Goal: Transaction & Acquisition: Purchase product/service

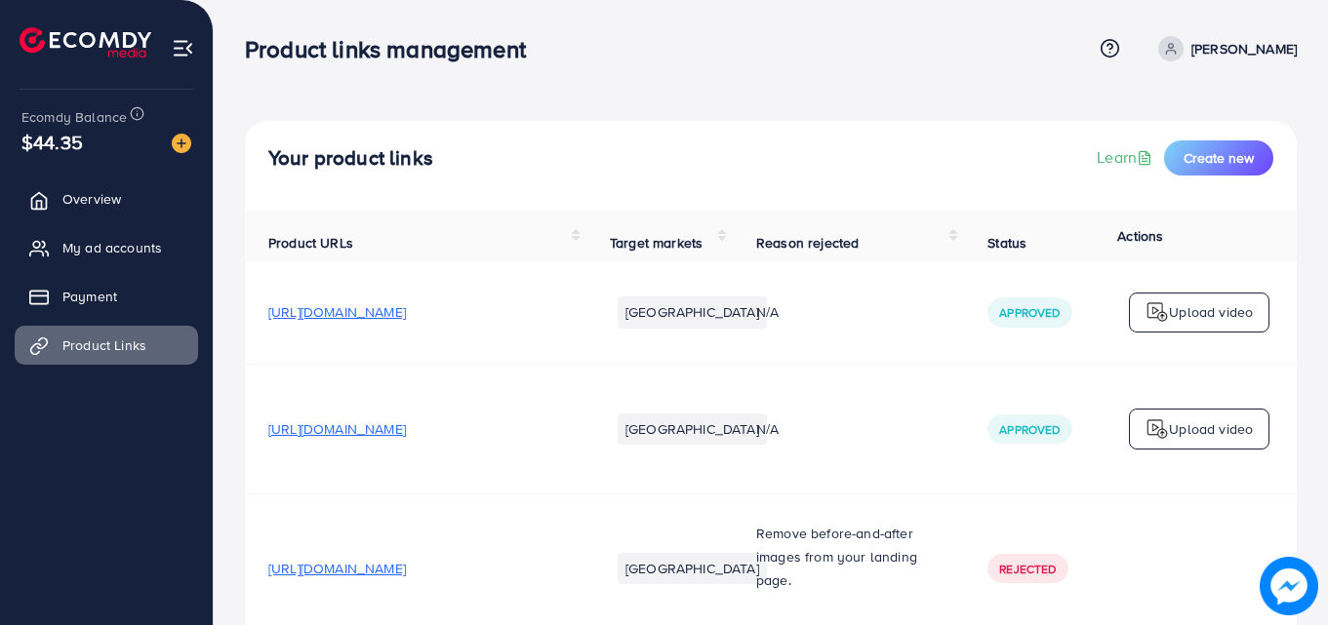
click at [1175, 49] on link "[PERSON_NAME]" at bounding box center [1223, 48] width 146 height 25
drag, startPoint x: 1160, startPoint y: 99, endPoint x: 1185, endPoint y: 118, distance: 32.0
click at [1185, 118] on span "Profile" at bounding box center [1175, 115] width 45 height 23
select select "********"
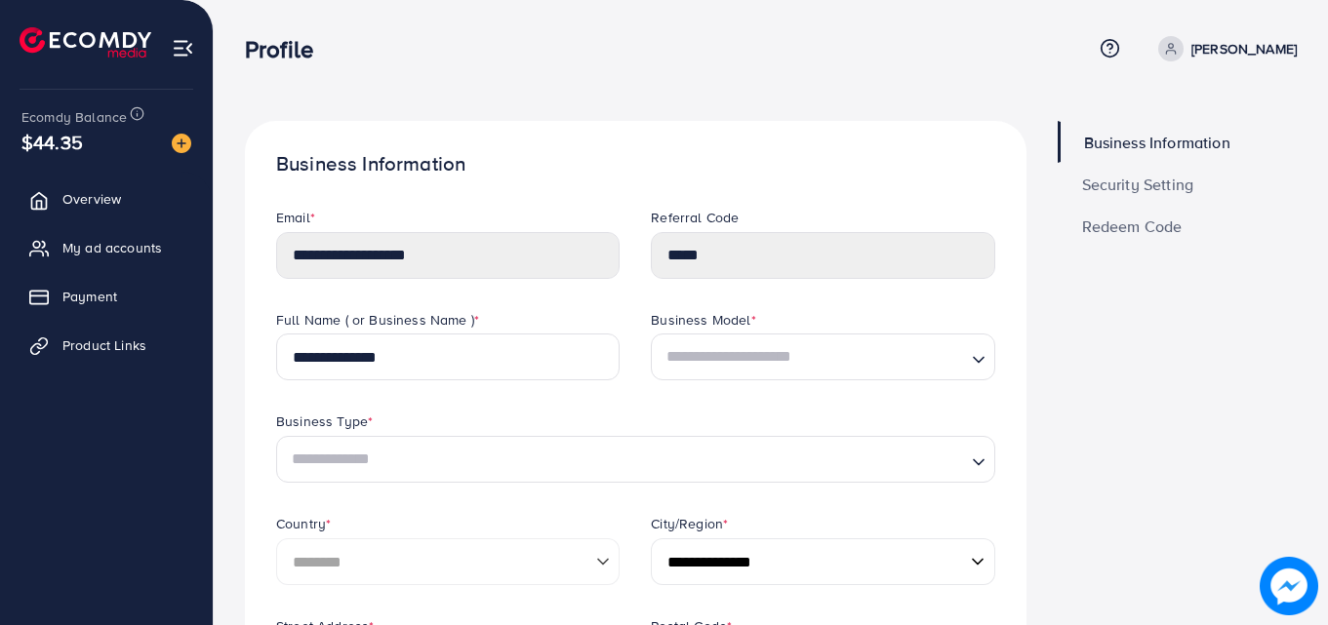
click at [1106, 181] on span "Security Setting" at bounding box center [1138, 185] width 112 height 16
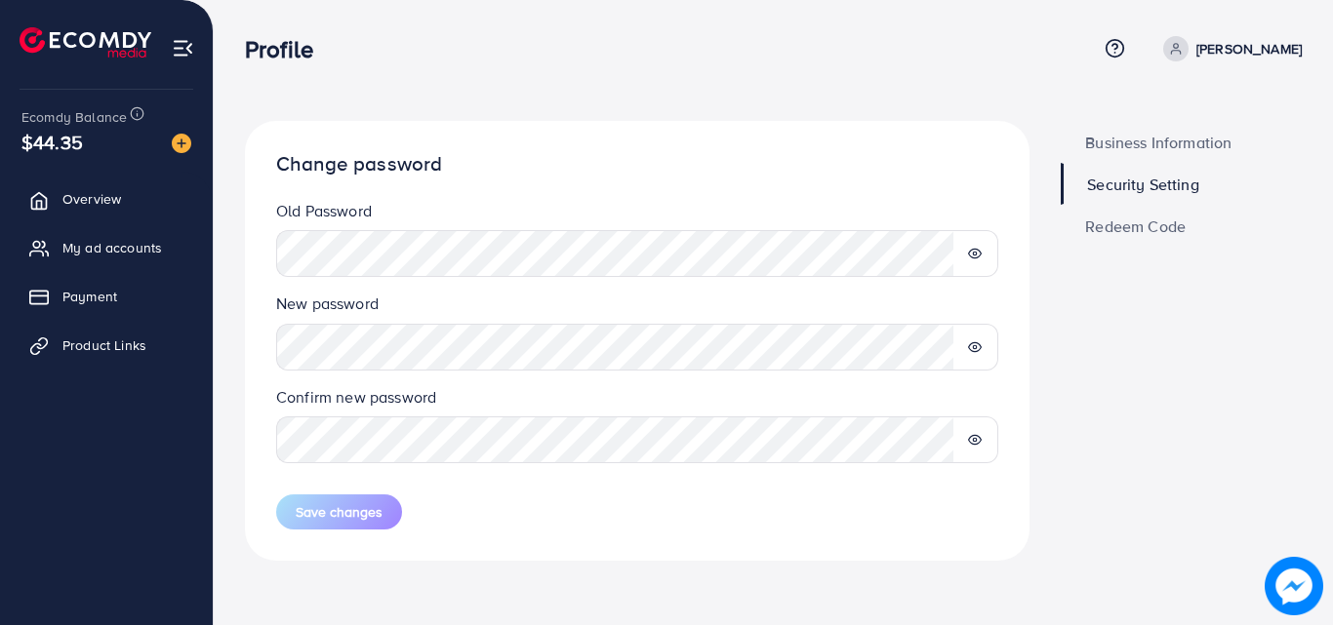
click at [1105, 215] on link "Redeem Code" at bounding box center [1180, 226] width 241 height 42
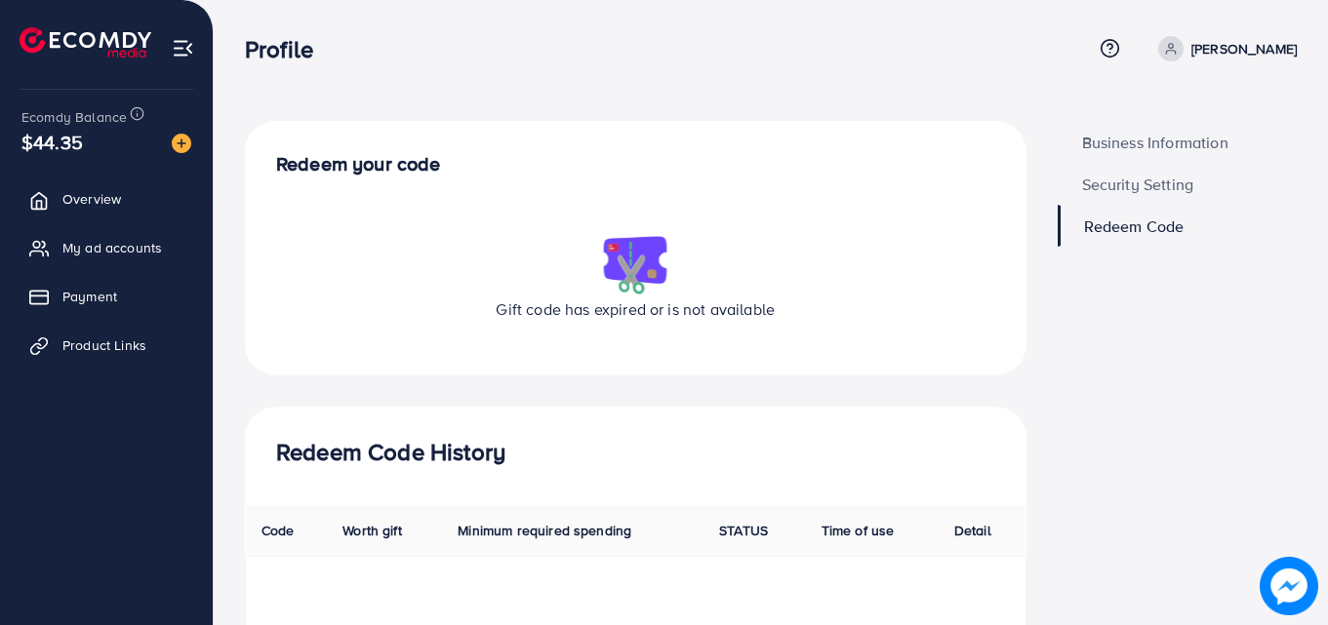
click at [49, 144] on span "$44.35" at bounding box center [51, 142] width 61 height 28
click at [80, 196] on span "Overview" at bounding box center [96, 199] width 59 height 20
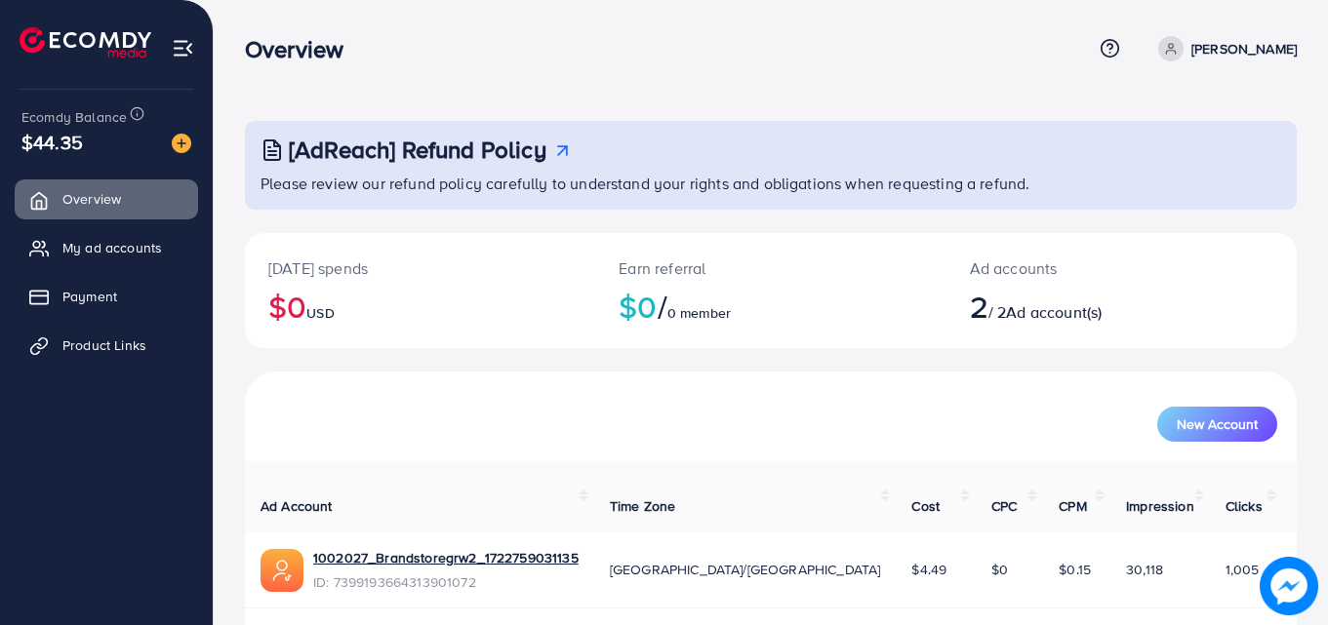
click at [162, 141] on div at bounding box center [173, 142] width 35 height 22
click at [174, 141] on img at bounding box center [182, 144] width 20 height 20
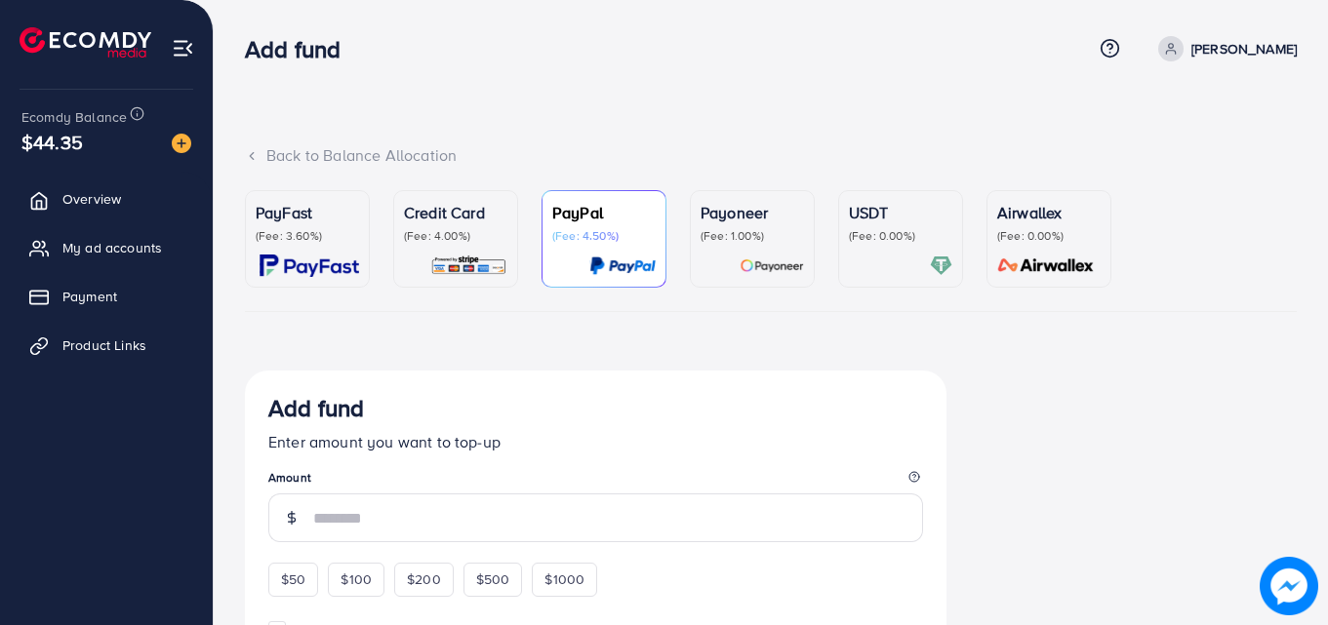
click at [349, 246] on div "PayFast (Fee: 3.60%)" at bounding box center [307, 239] width 103 height 76
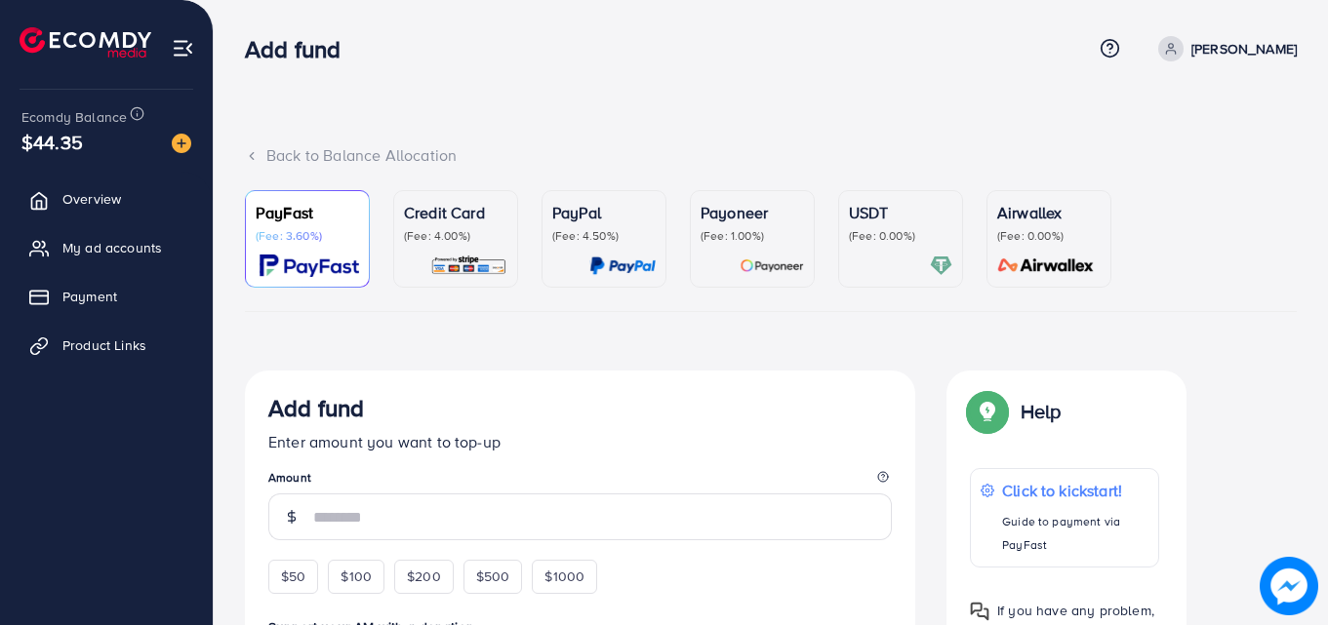
click at [879, 255] on div at bounding box center [900, 266] width 103 height 22
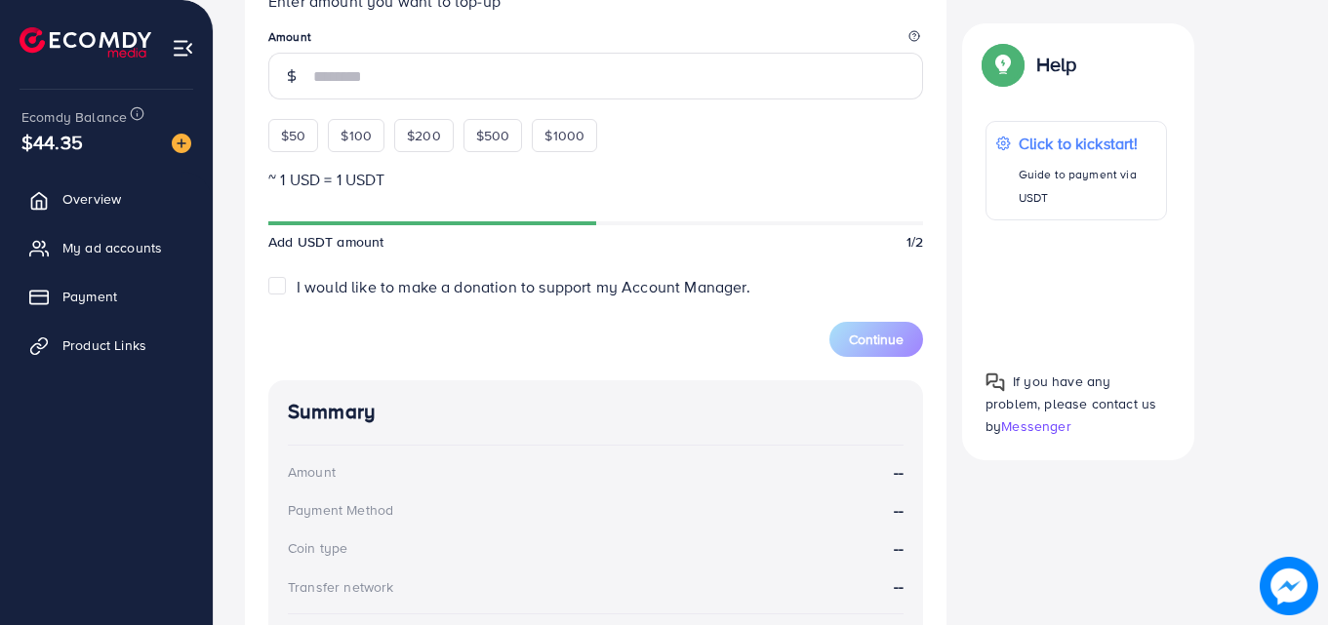
scroll to position [517, 0]
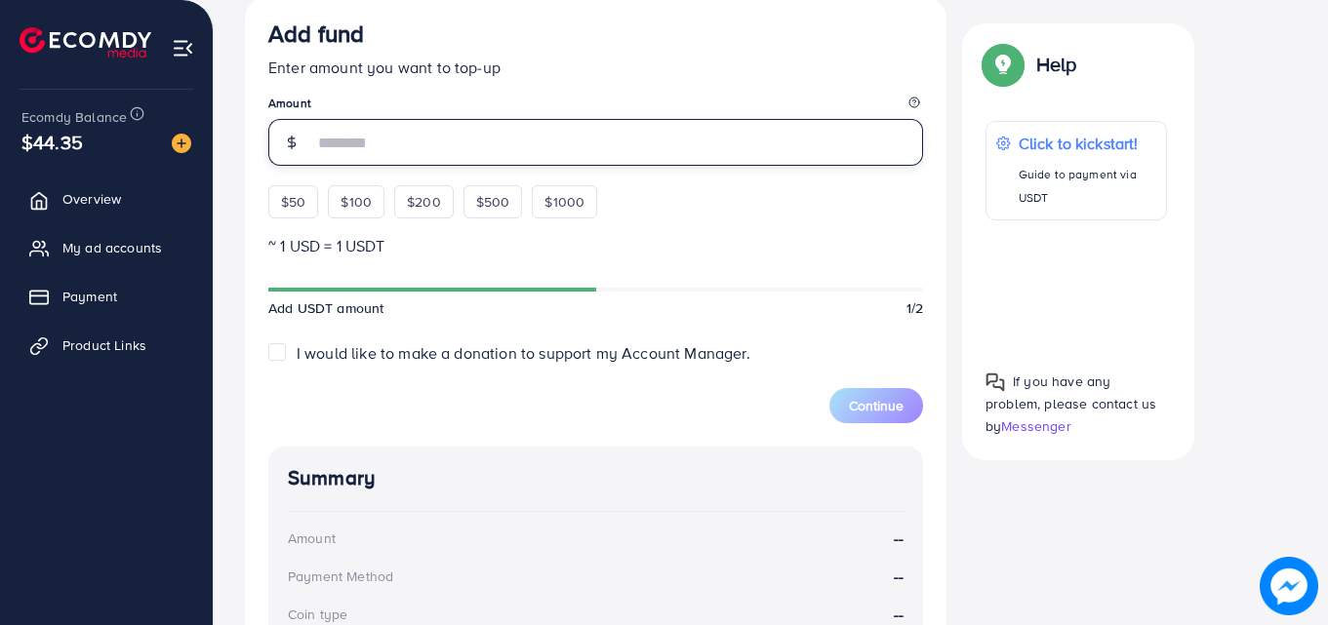
click at [574, 149] on input "number" at bounding box center [618, 142] width 610 height 47
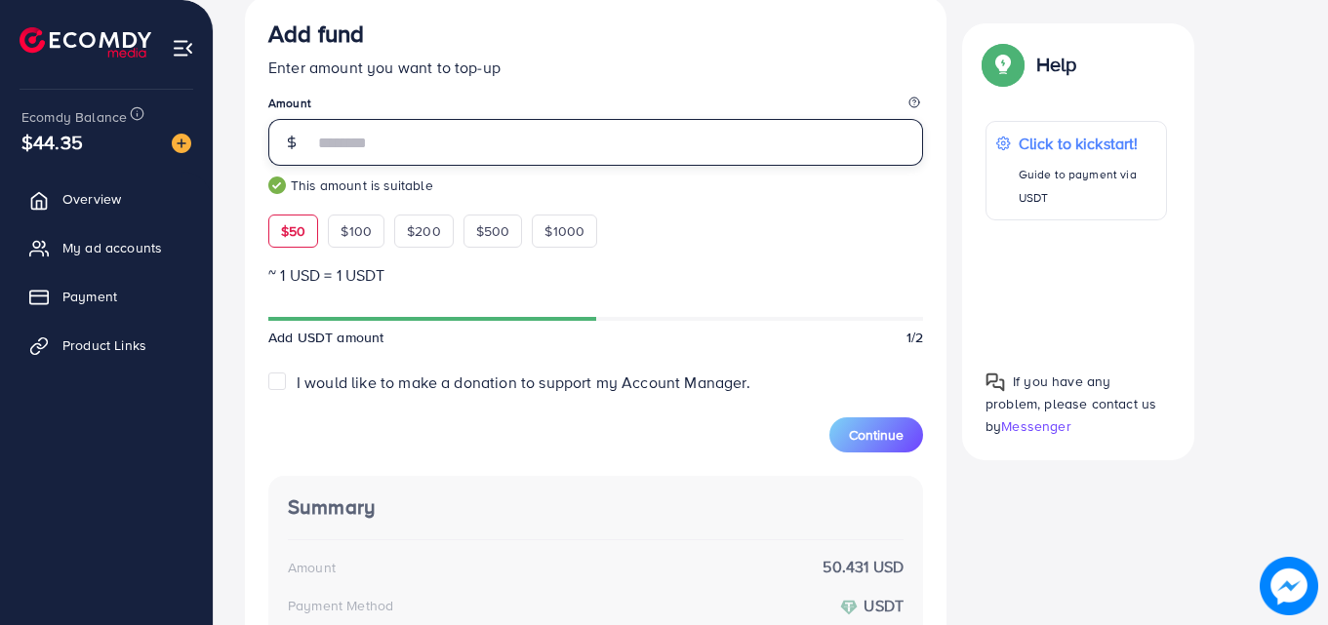
type input "**"
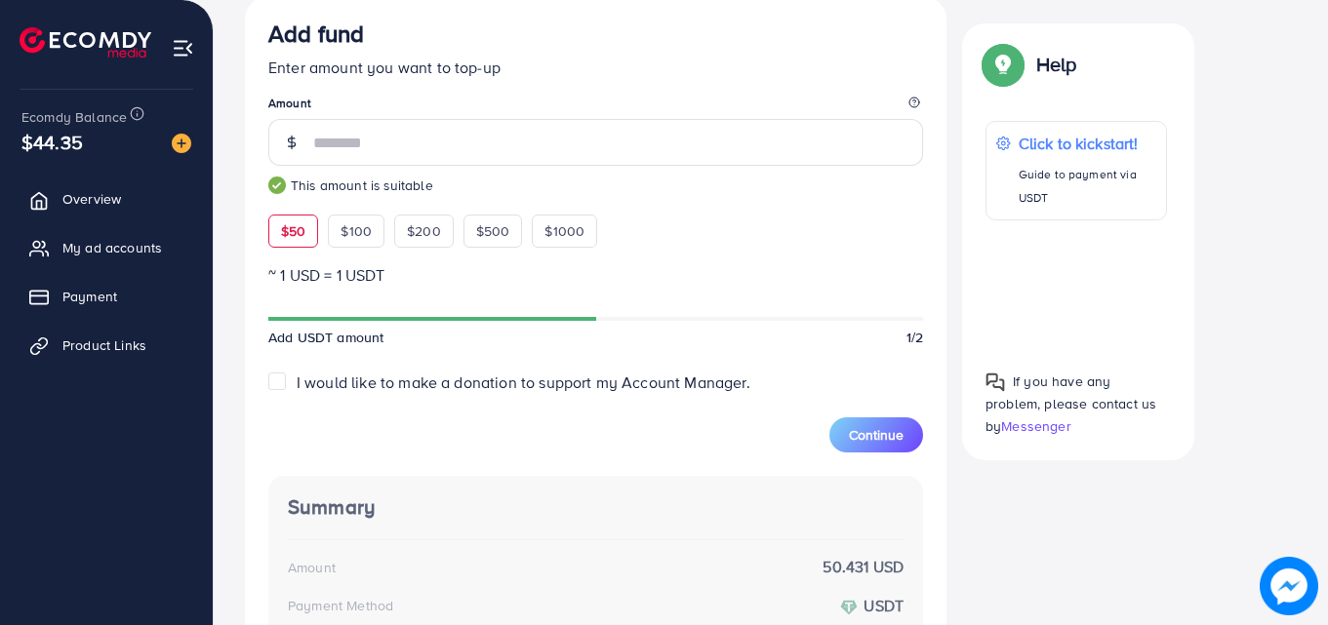
click at [680, 224] on div "Add fund Enter amount you want to top-up Amount ** This amount is suitable $50 …" at bounding box center [595, 134] width 655 height 228
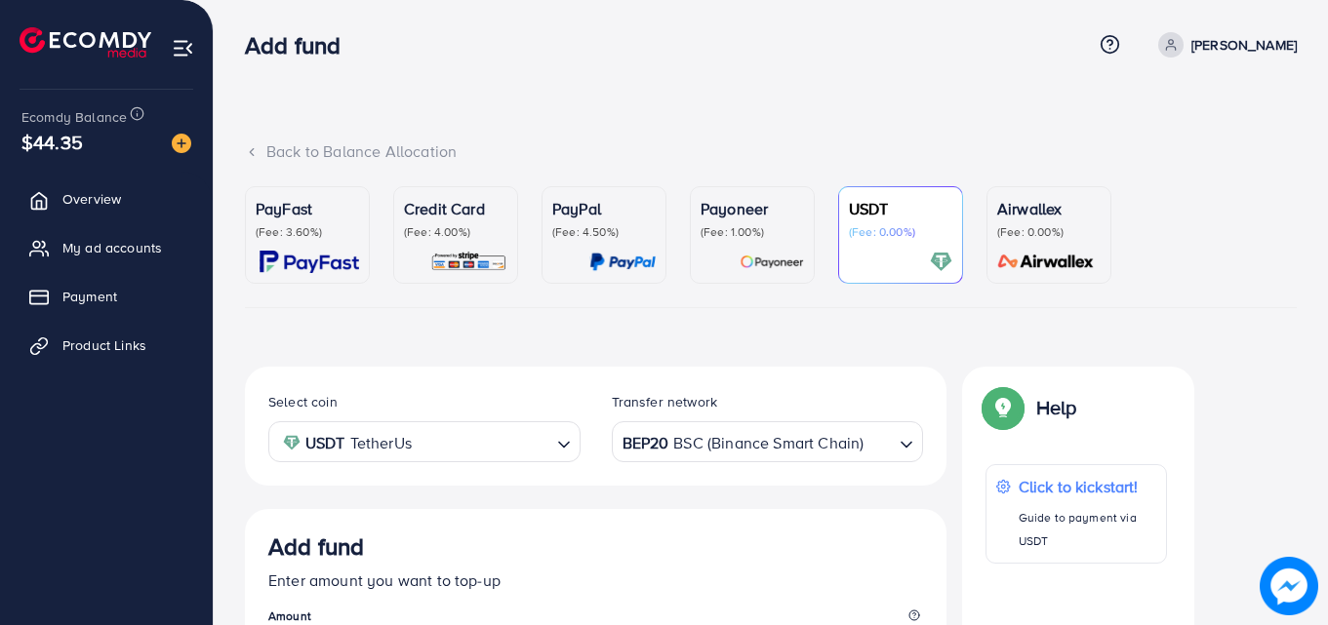
scroll to position [0, 0]
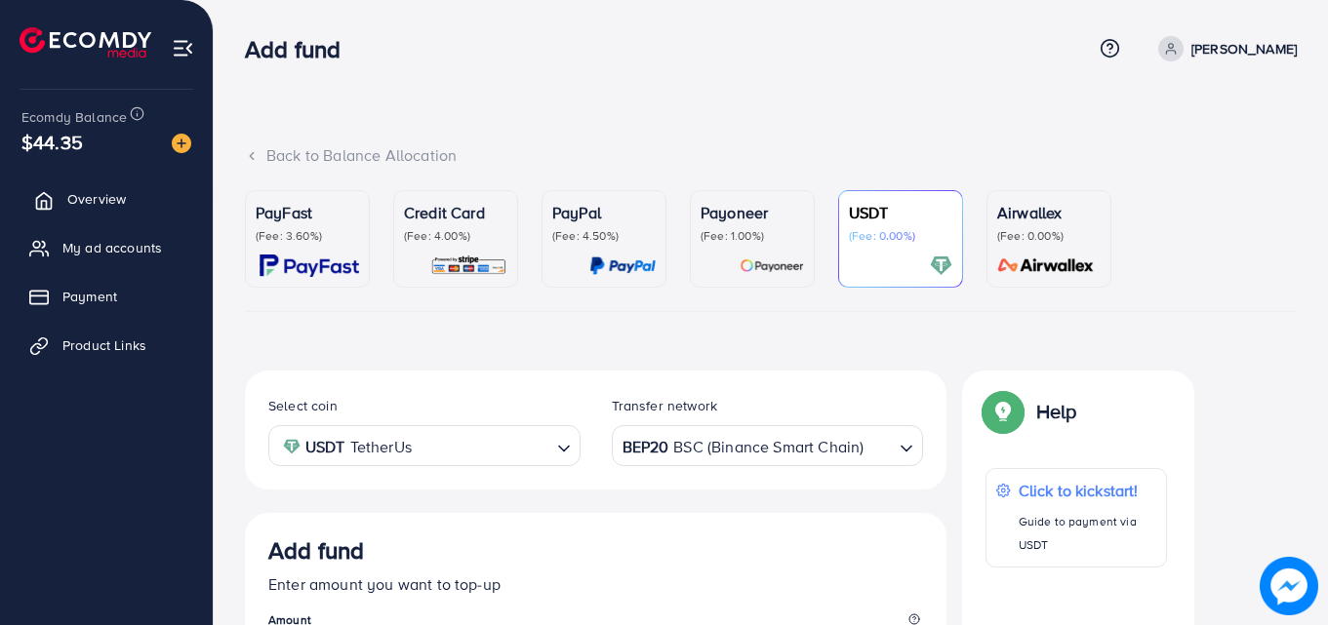
click at [80, 193] on span "Overview" at bounding box center [96, 199] width 59 height 20
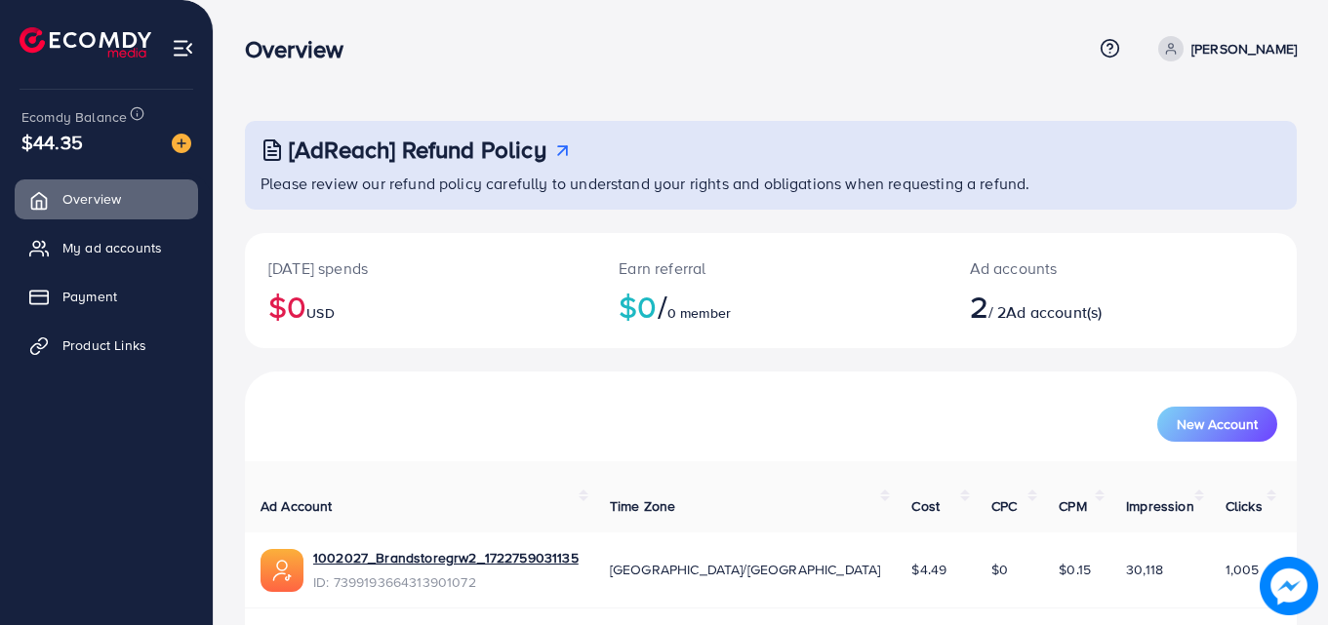
click at [83, 157] on div "Ecomdy Balance $44.35" at bounding box center [106, 131] width 181 height 82
click at [1158, 37] on span at bounding box center [1170, 48] width 25 height 25
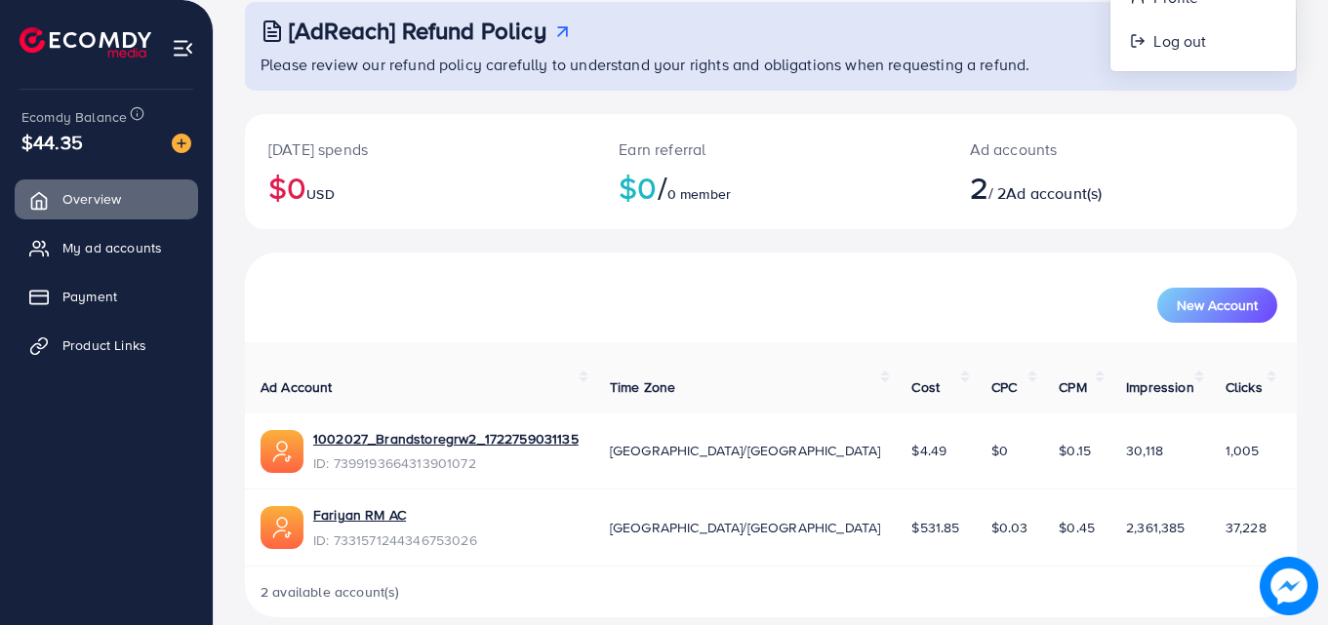
scroll to position [123, 0]
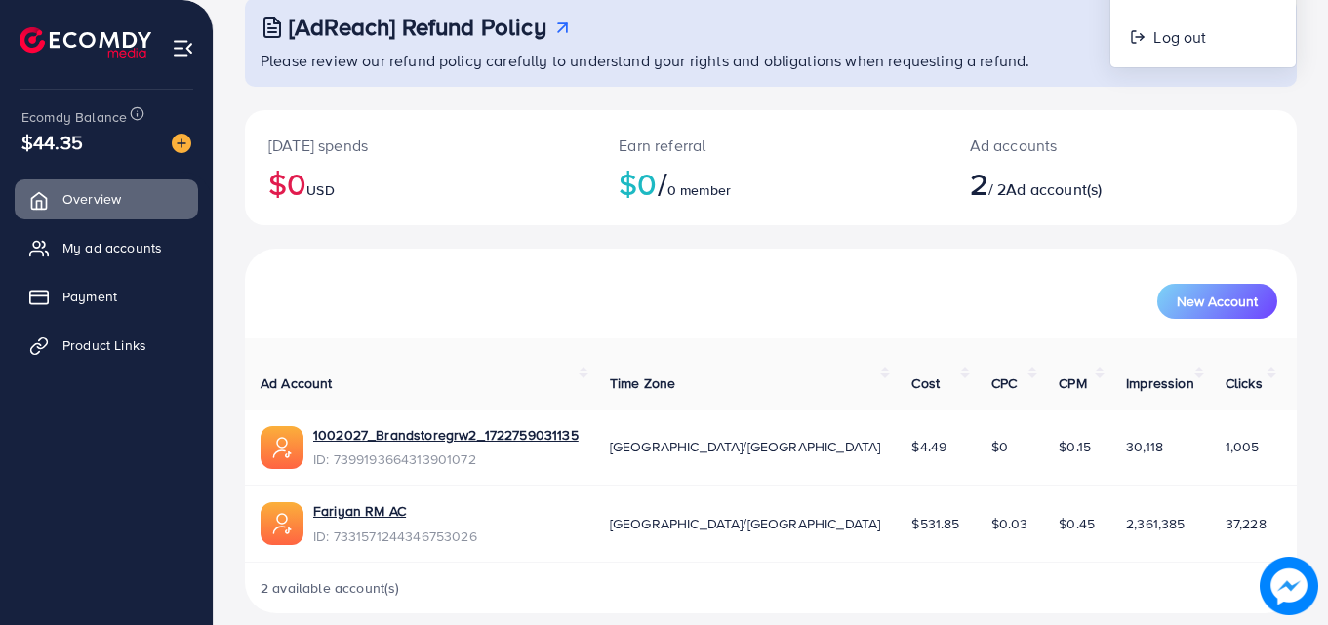
click at [723, 265] on div "New Account" at bounding box center [771, 294] width 1052 height 90
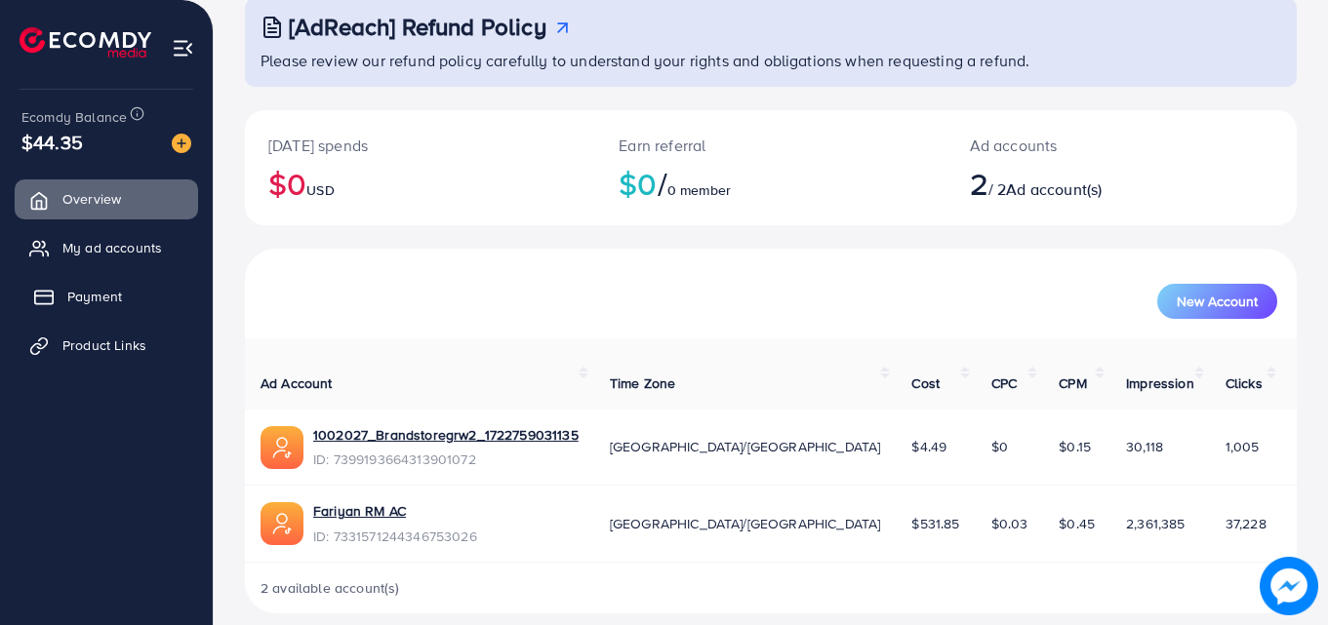
click at [107, 287] on span "Payment" at bounding box center [94, 297] width 55 height 20
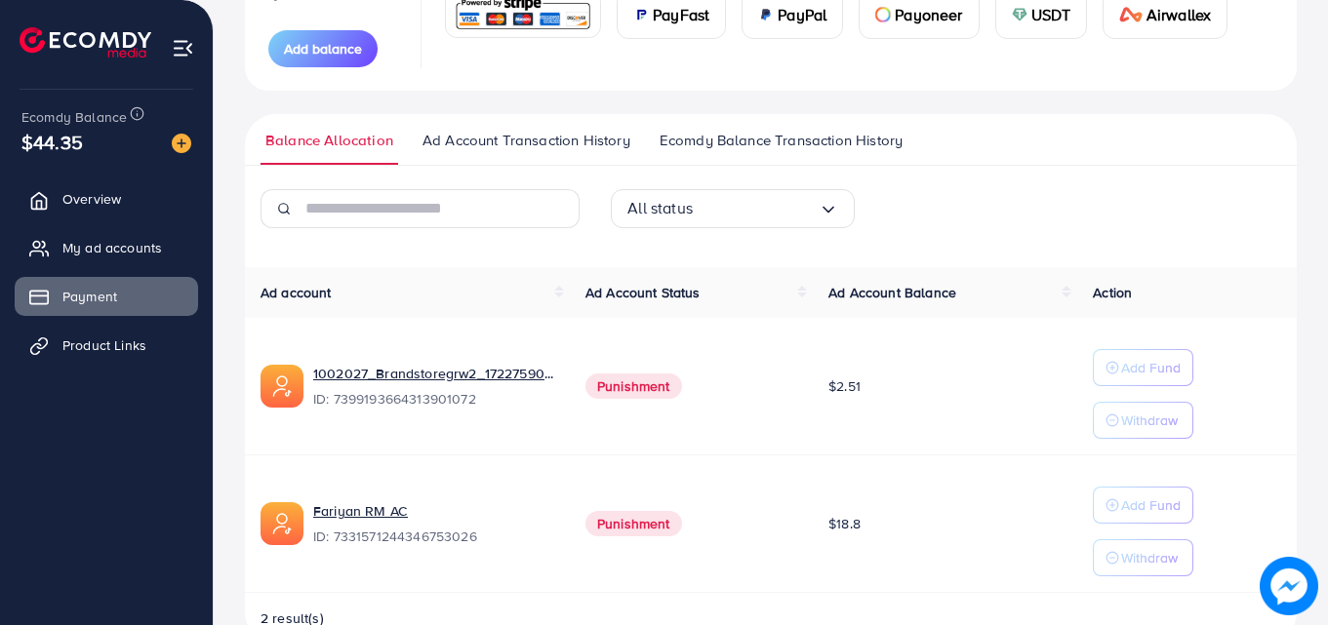
scroll to position [355, 0]
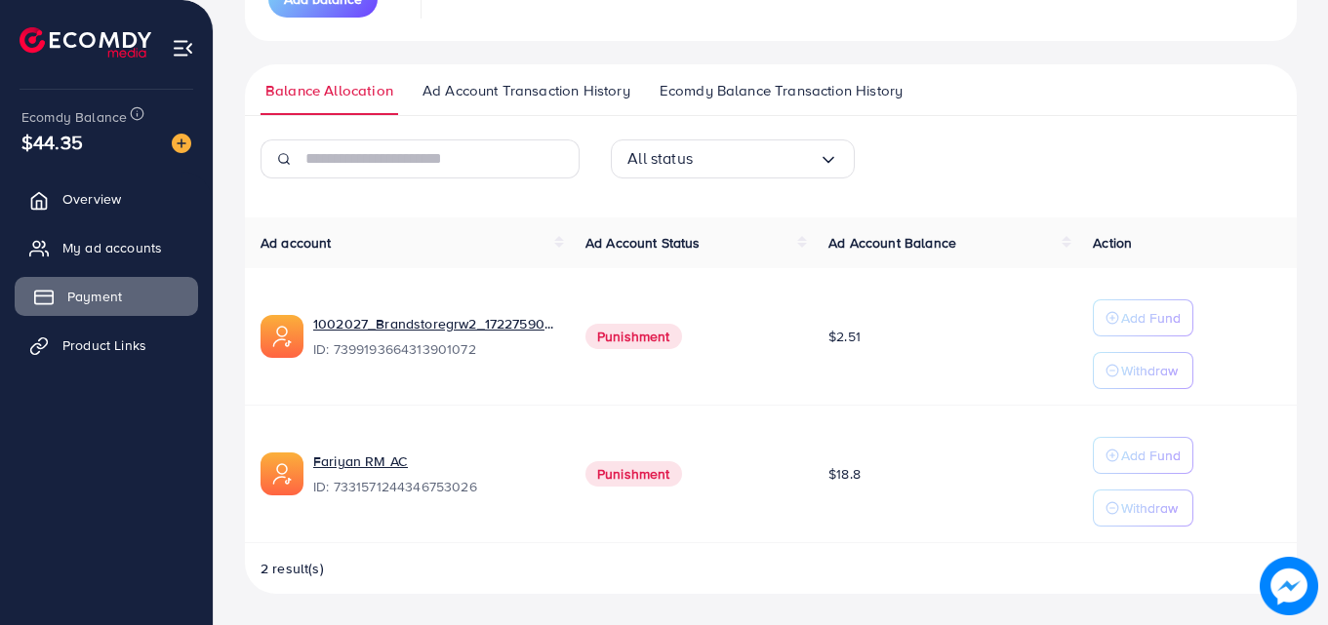
click at [98, 303] on span "Payment" at bounding box center [94, 297] width 55 height 20
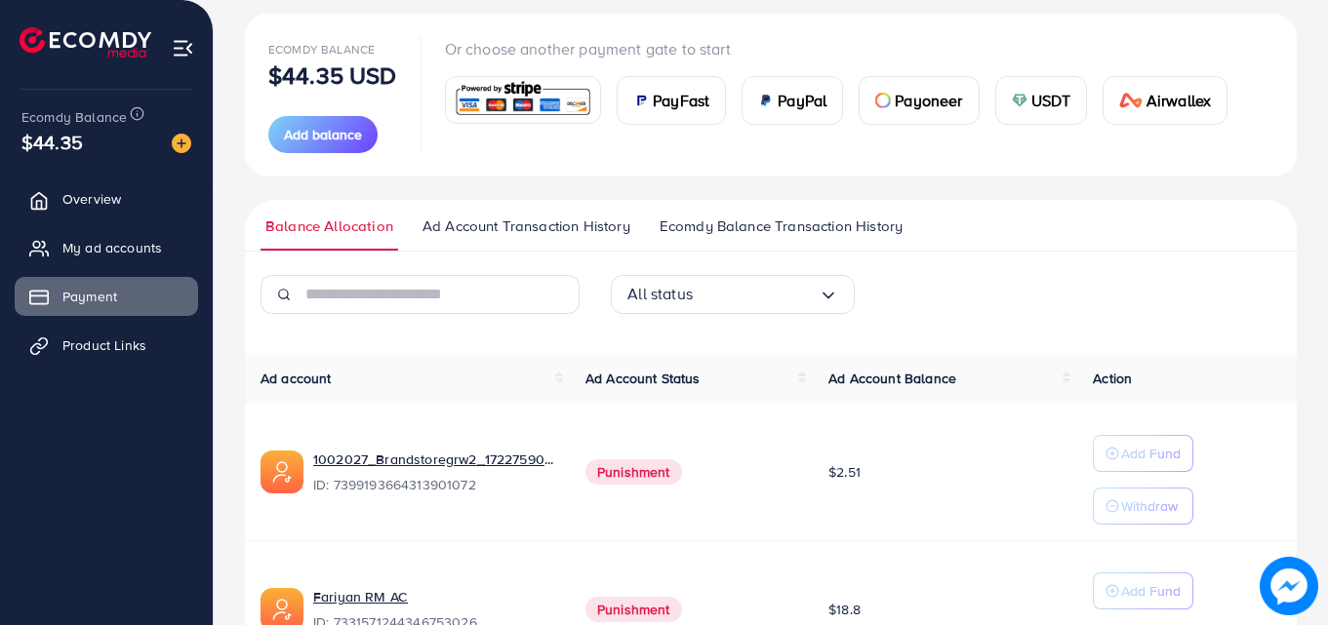
scroll to position [113, 0]
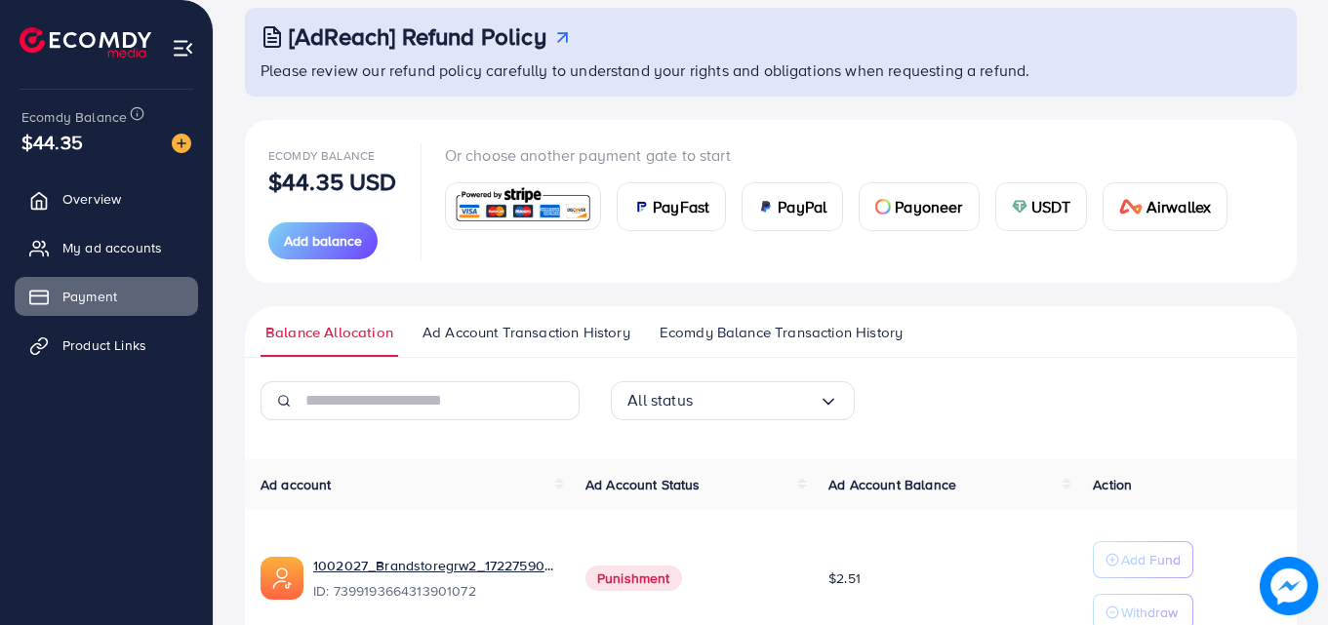
click at [731, 335] on span "Ecomdy Balance Transaction History" at bounding box center [781, 332] width 243 height 21
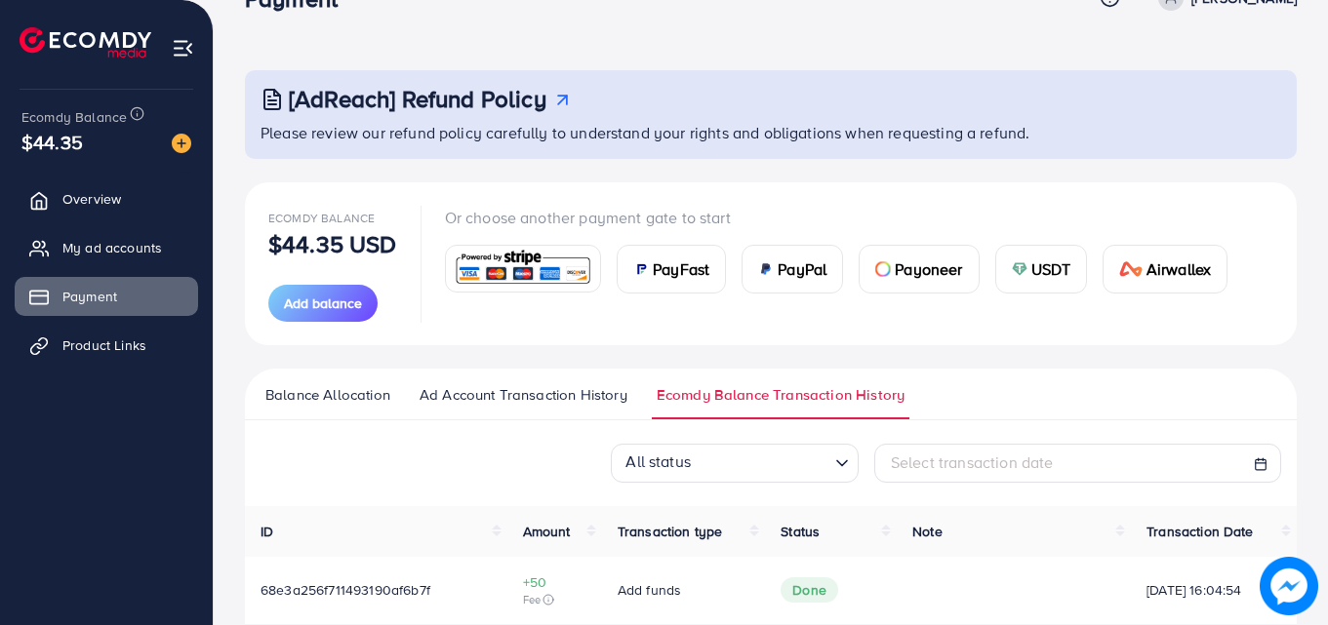
scroll to position [354, 0]
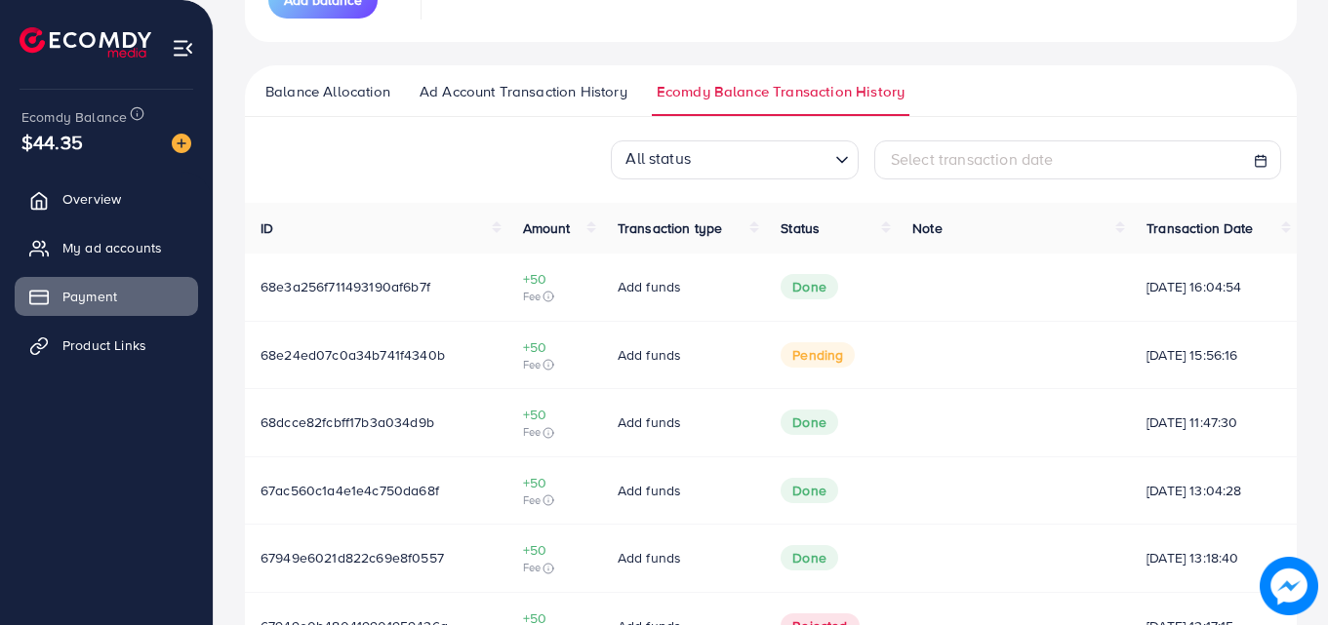
click at [827, 349] on span "pending" at bounding box center [817, 354] width 74 height 25
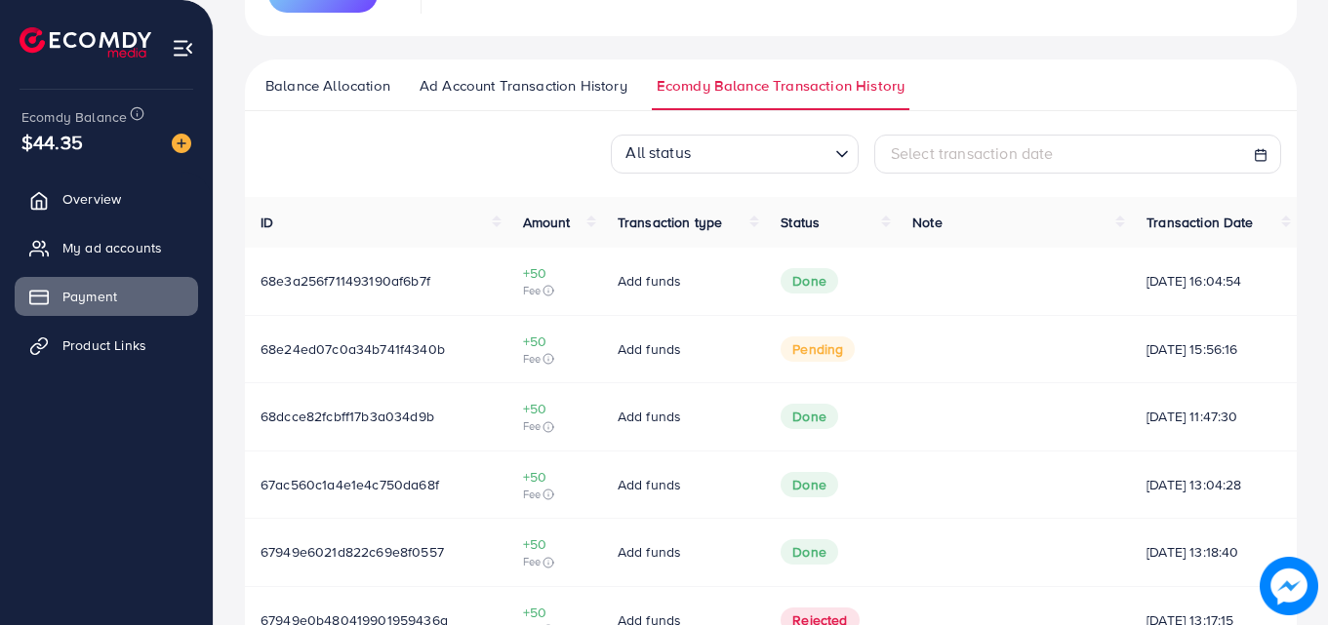
scroll to position [353, 0]
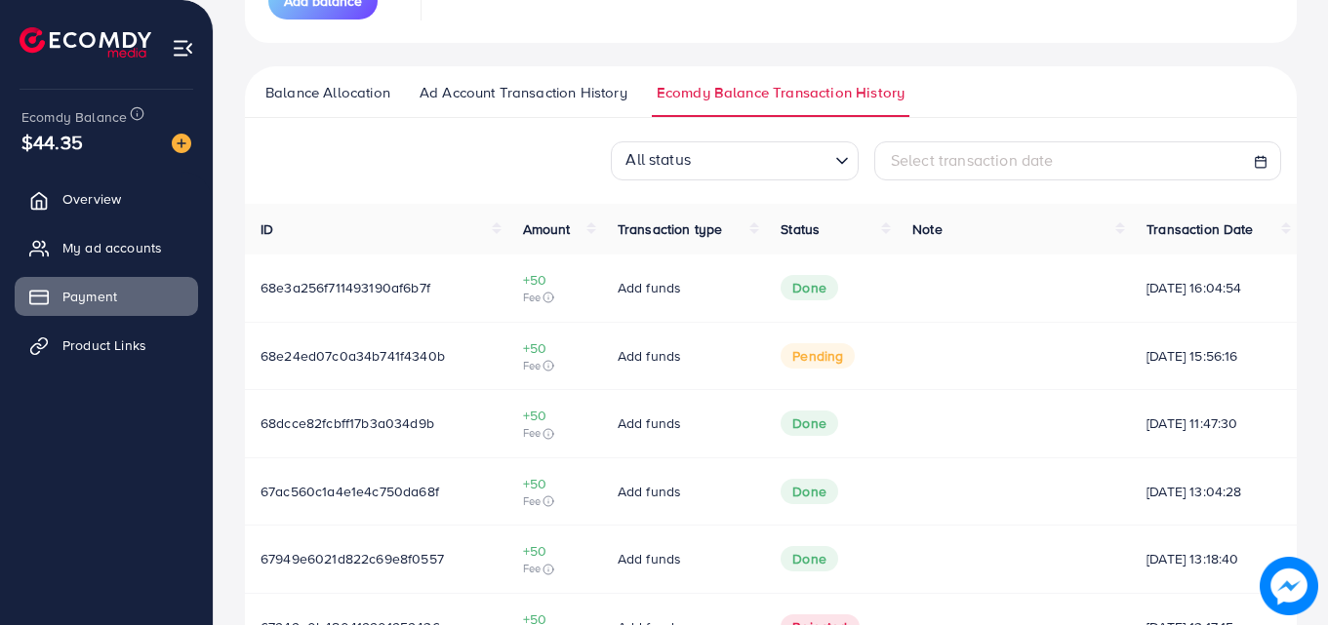
click at [525, 112] on link "Ad Account Transaction History" at bounding box center [524, 99] width 218 height 35
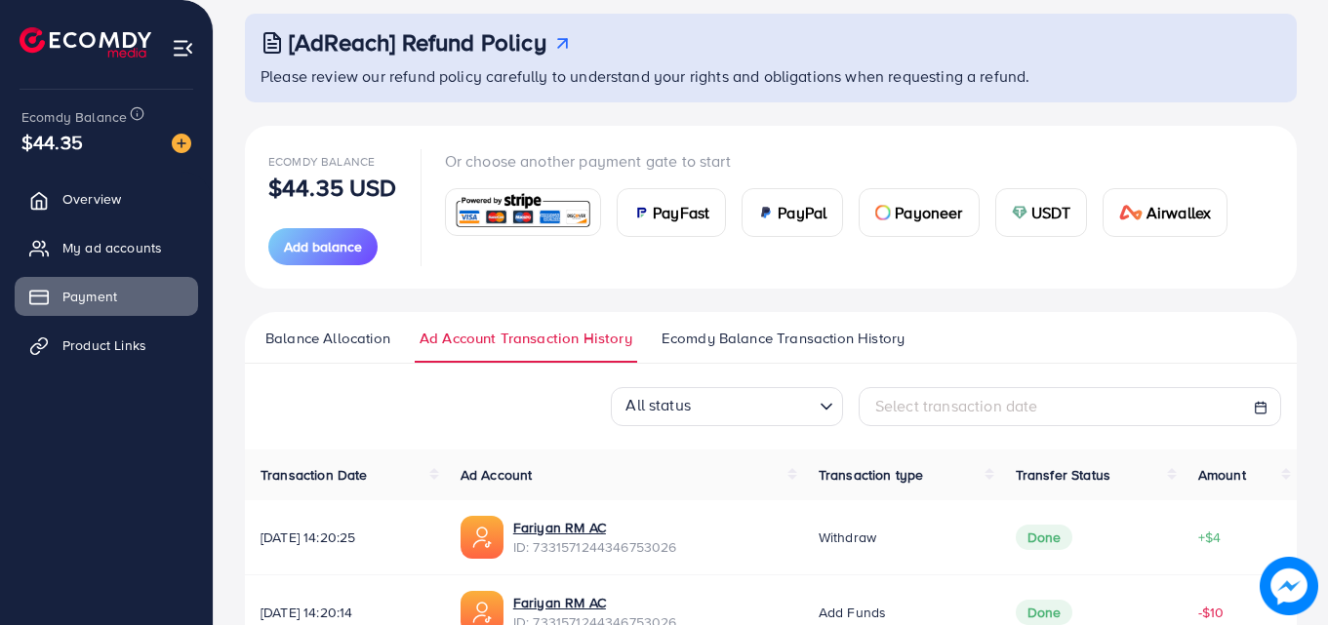
scroll to position [25, 0]
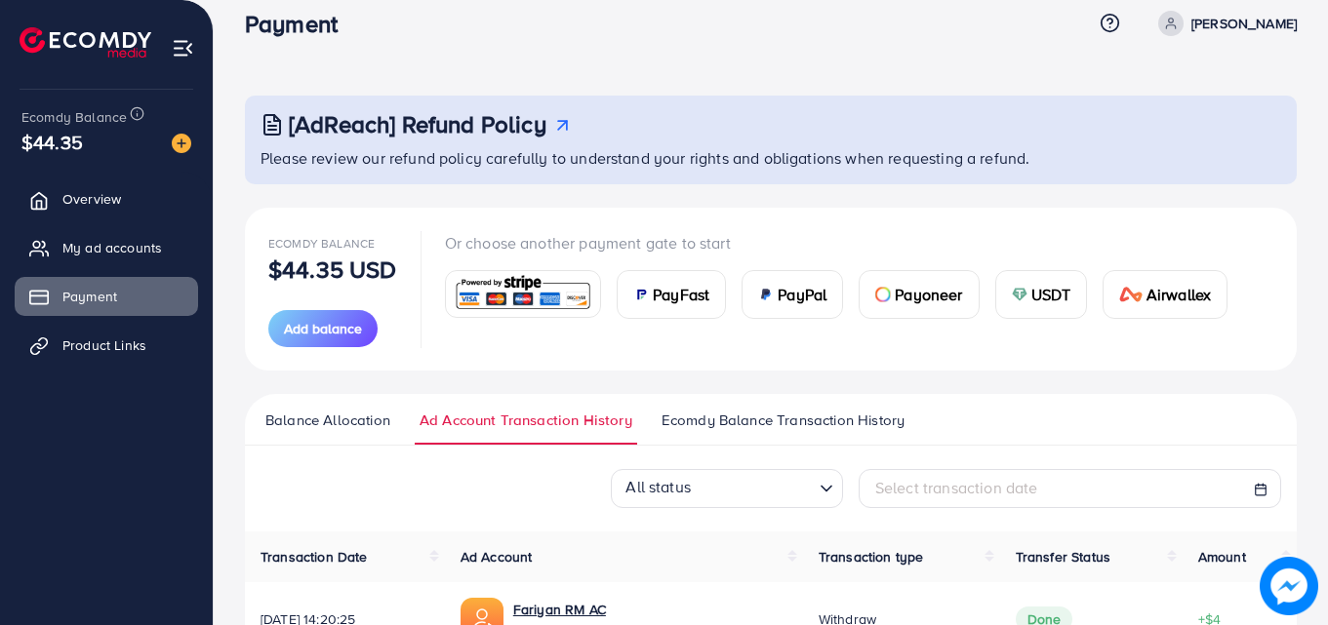
click at [771, 437] on link "Ecomdy Balance Transaction History" at bounding box center [783, 427] width 253 height 35
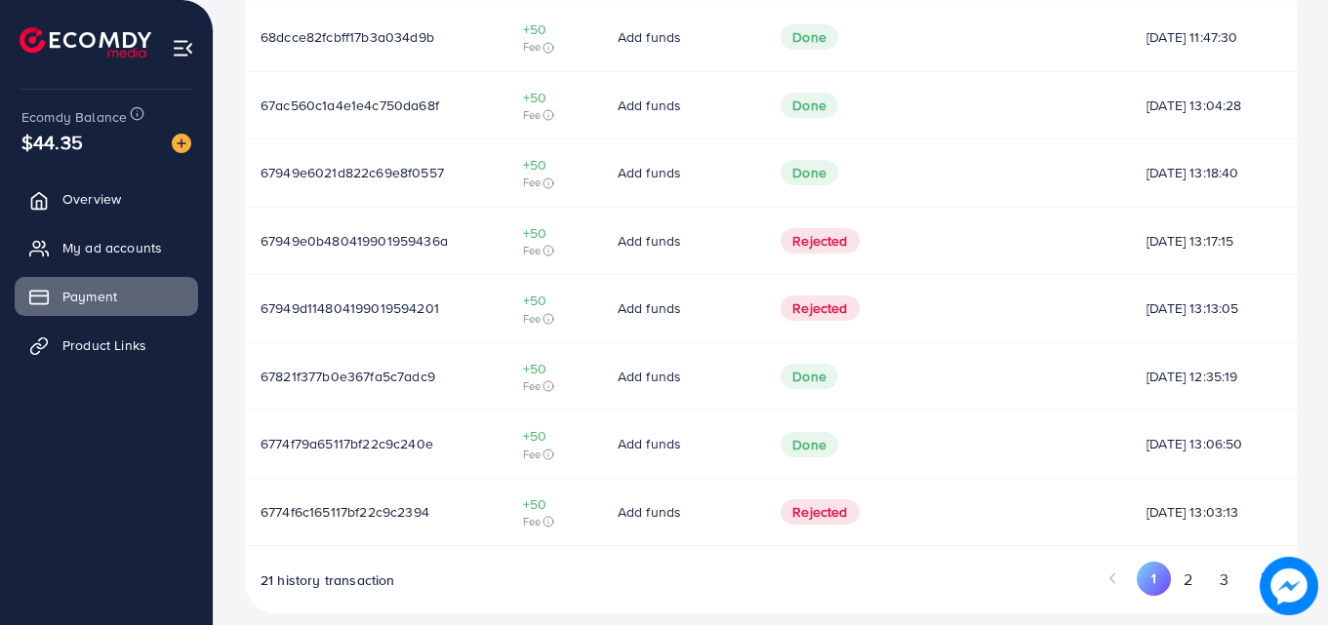
scroll to position [759, 0]
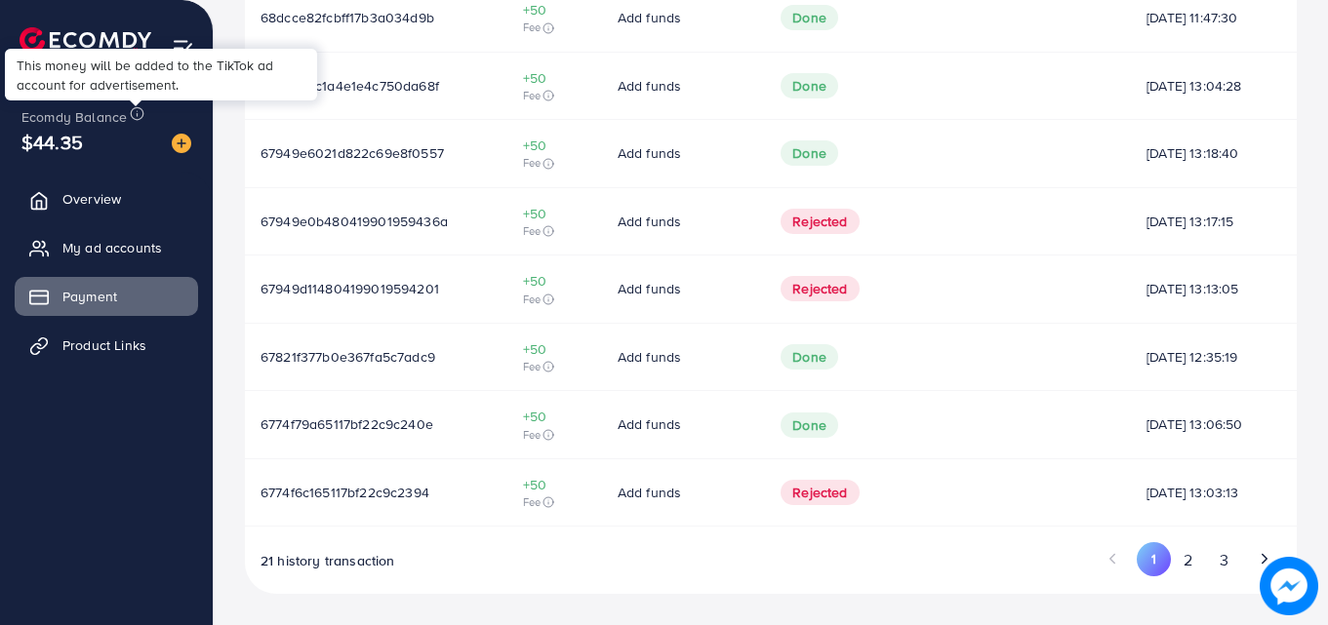
click at [140, 114] on icon at bounding box center [137, 113] width 15 height 15
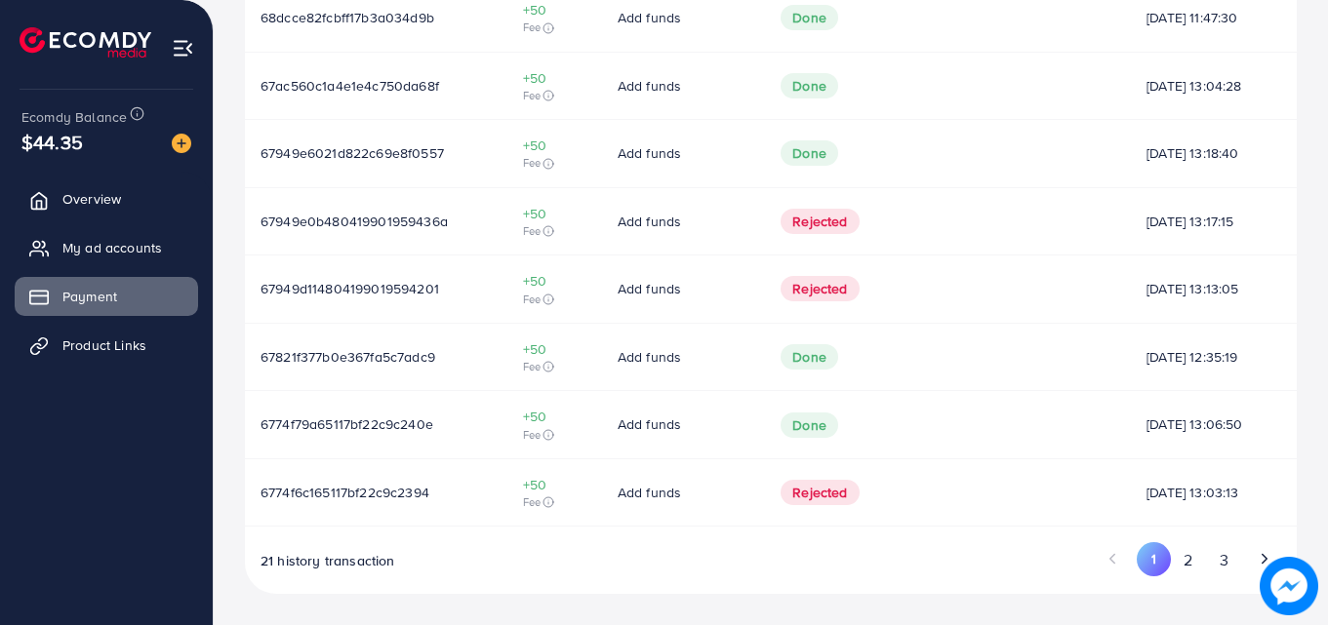
click at [180, 61] on li at bounding box center [183, 45] width 22 height 78
click at [179, 45] on img at bounding box center [183, 48] width 22 height 22
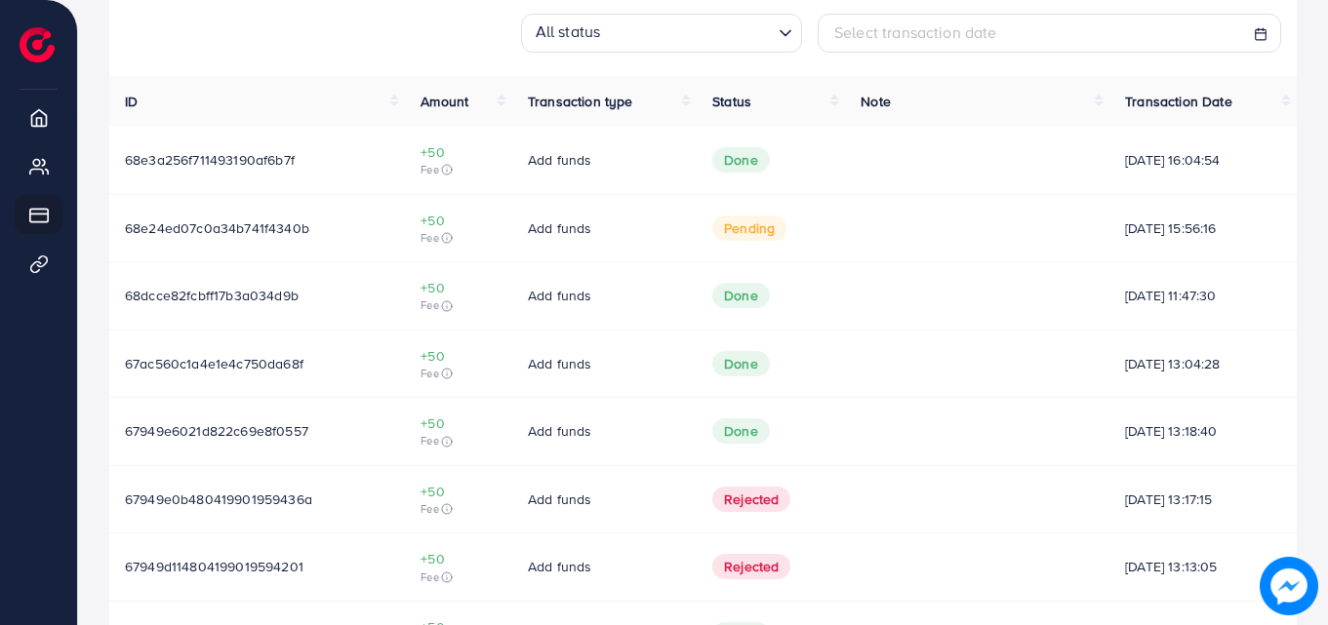
scroll to position [478, 0]
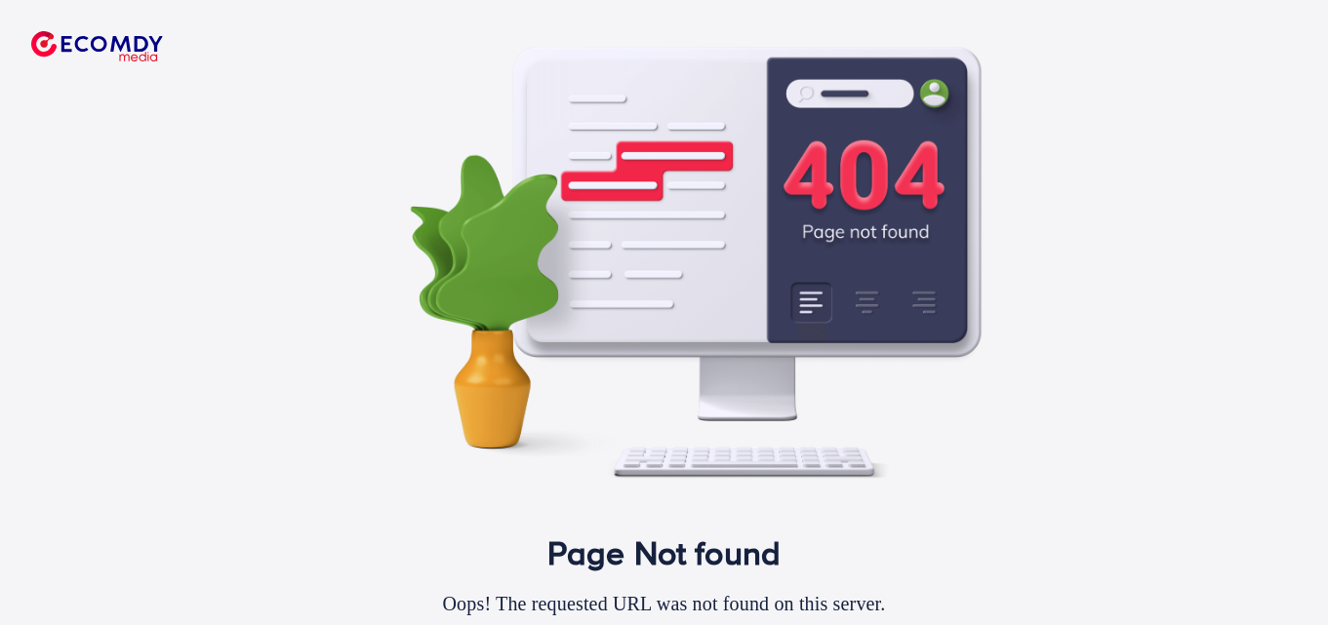
scroll to position [129, 0]
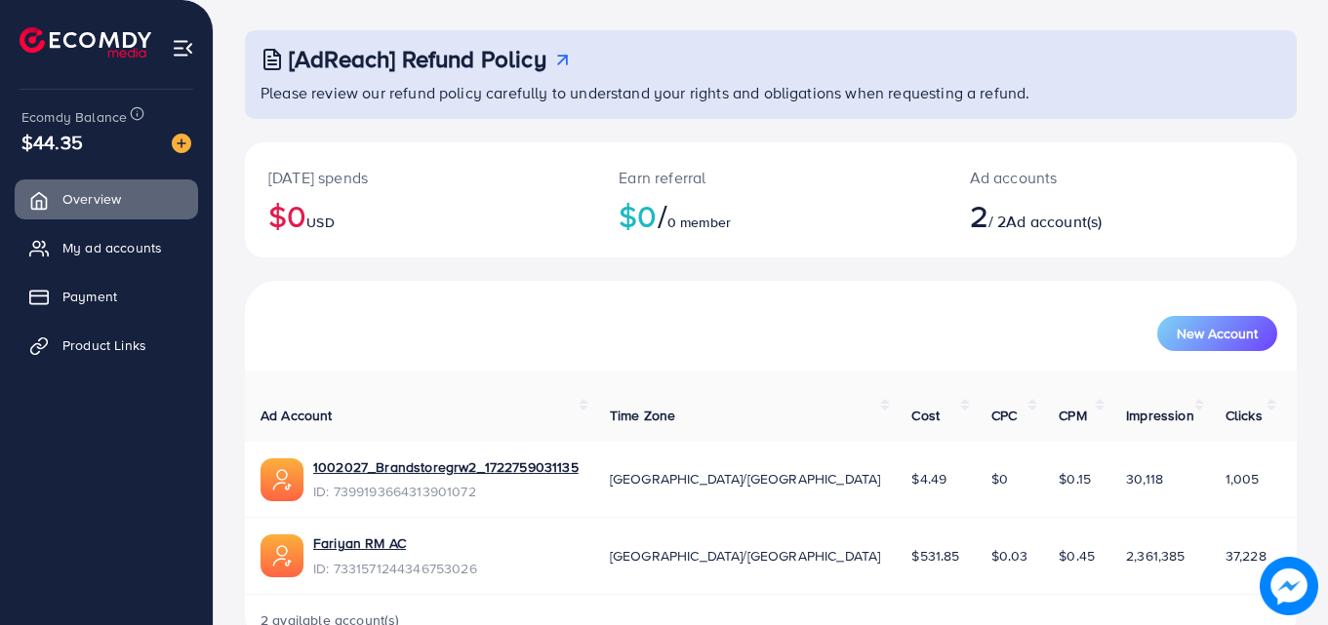
scroll to position [123, 0]
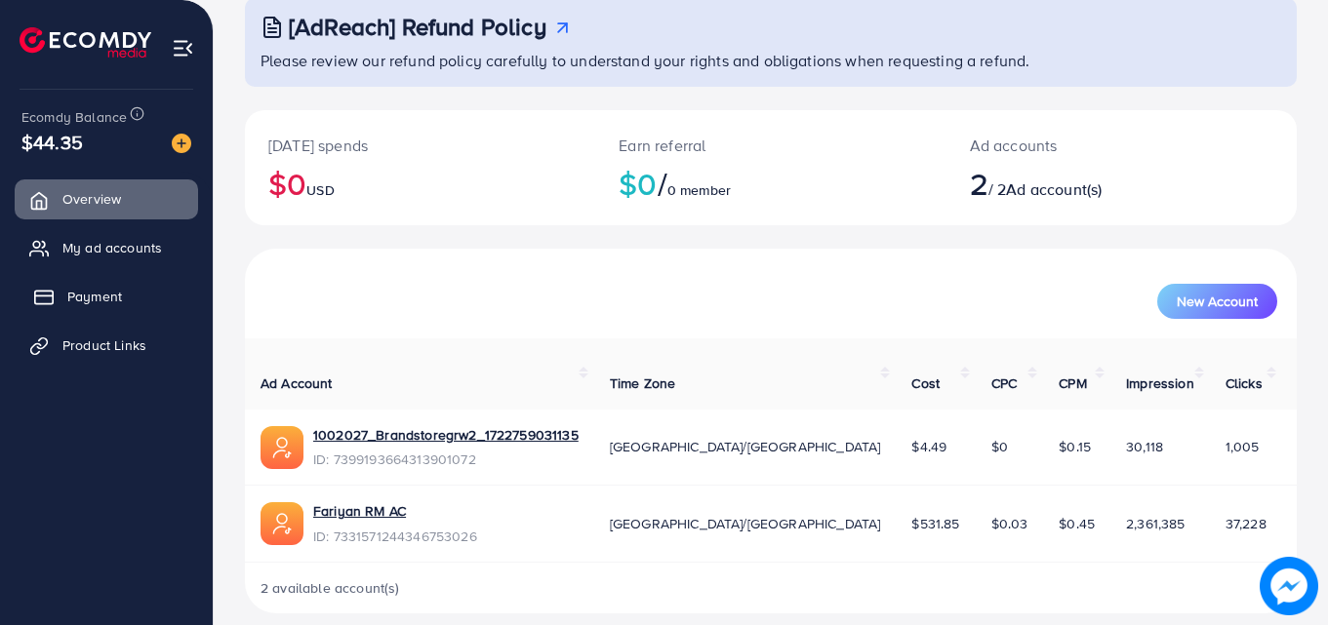
click at [73, 300] on span "Payment" at bounding box center [94, 297] width 55 height 20
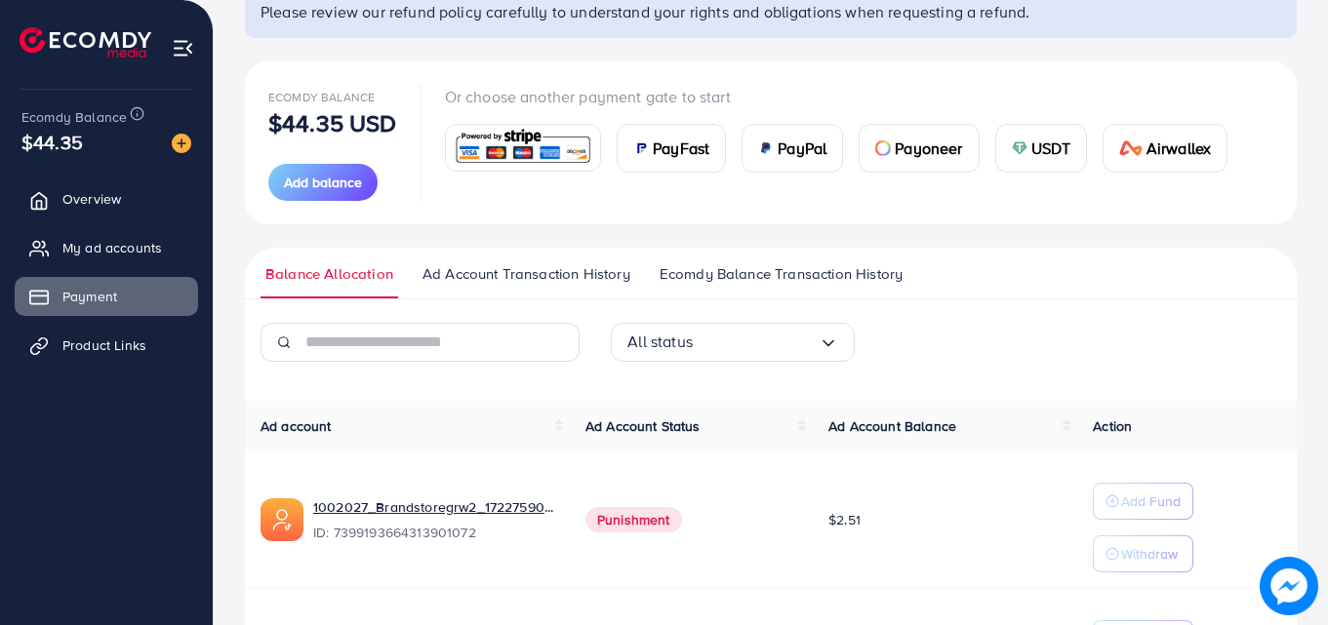
scroll to position [178, 0]
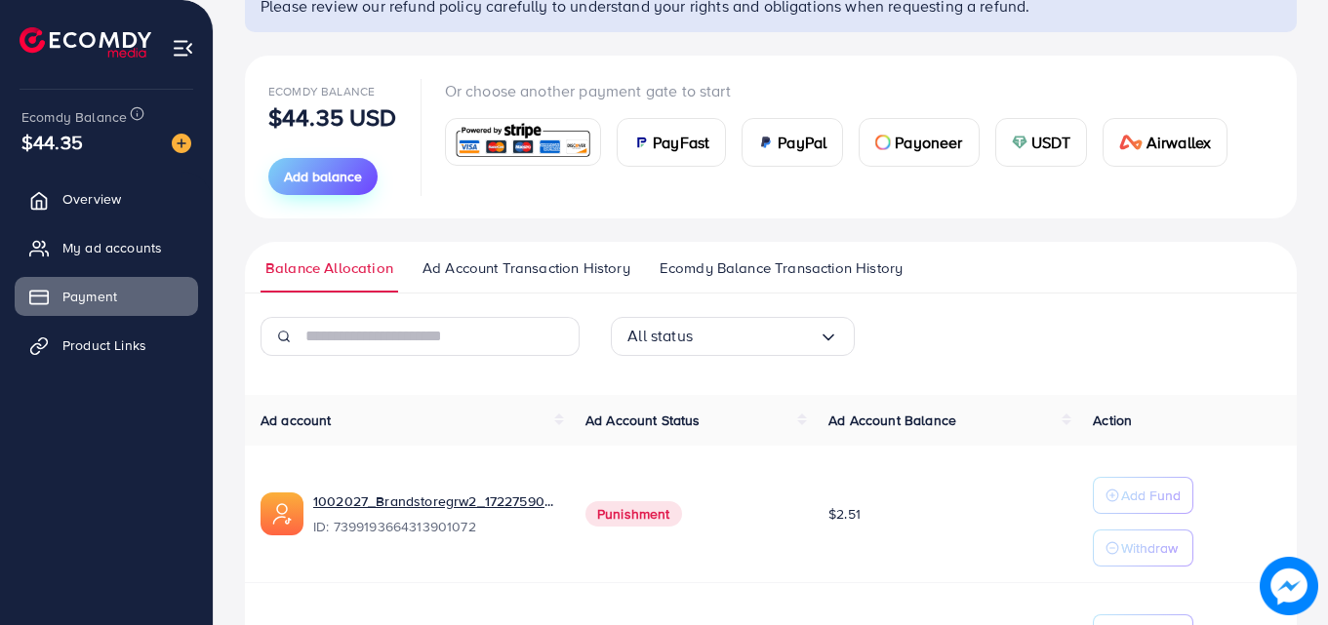
click at [348, 189] on button "Add balance" at bounding box center [322, 176] width 109 height 37
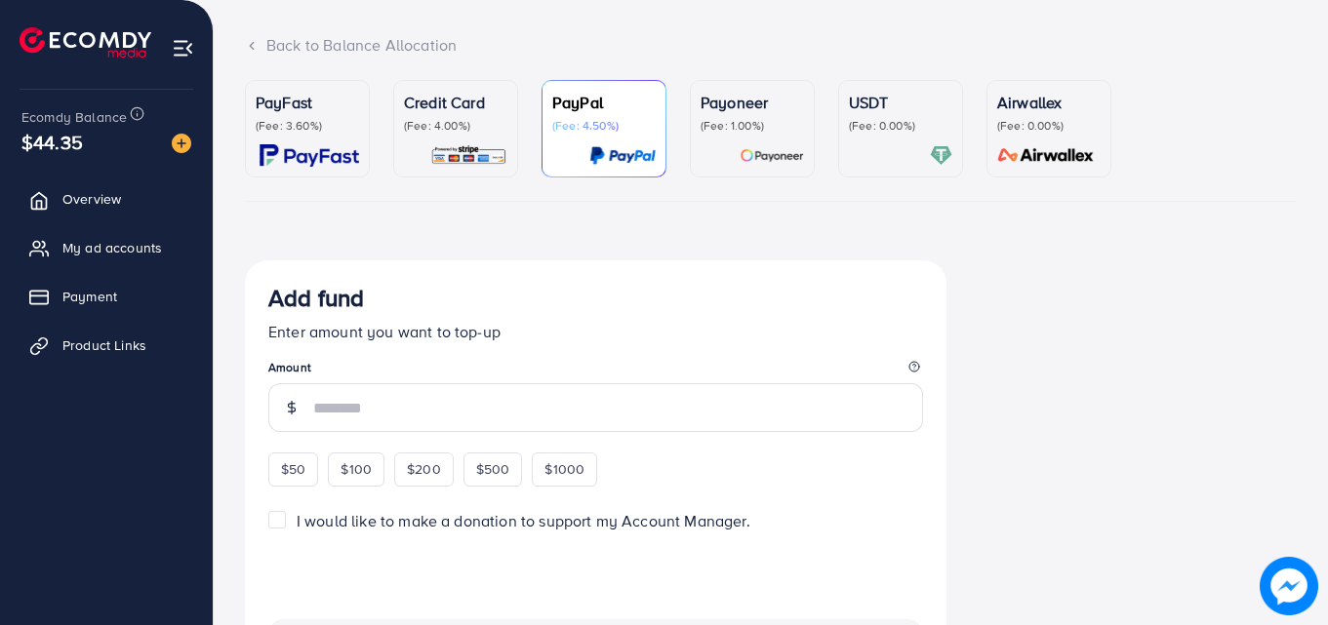
scroll to position [88, 0]
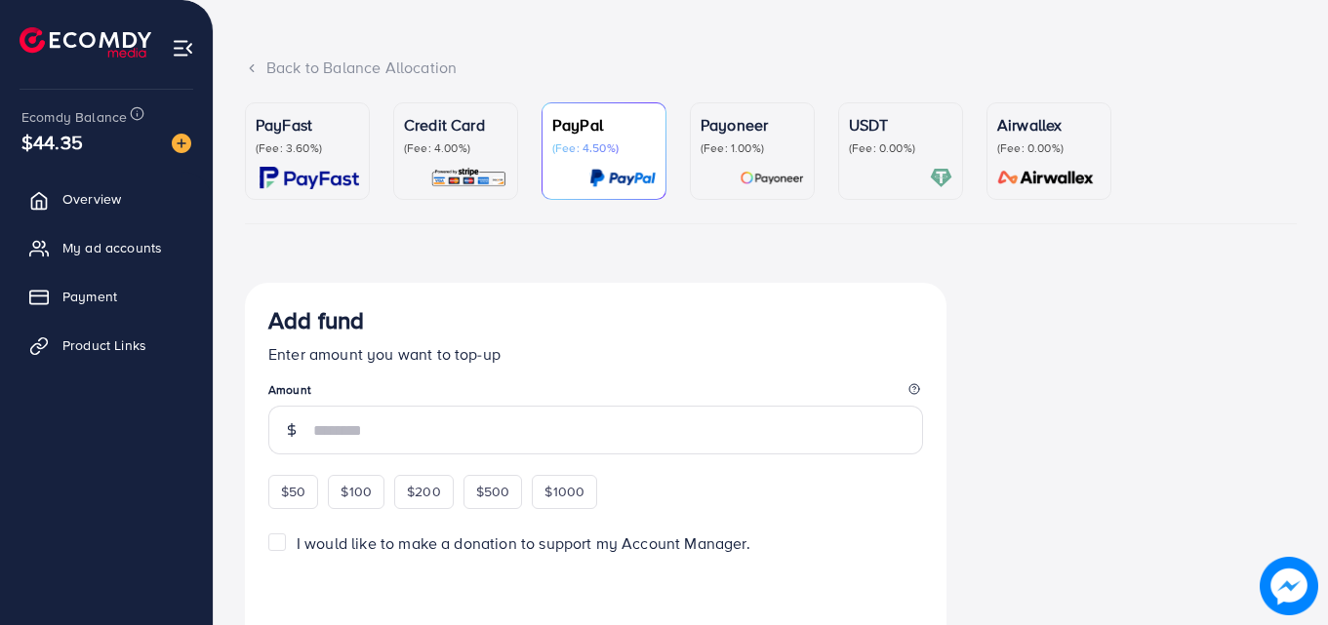
click at [354, 164] on div "PayFast (Fee: 3.60%)" at bounding box center [307, 151] width 103 height 76
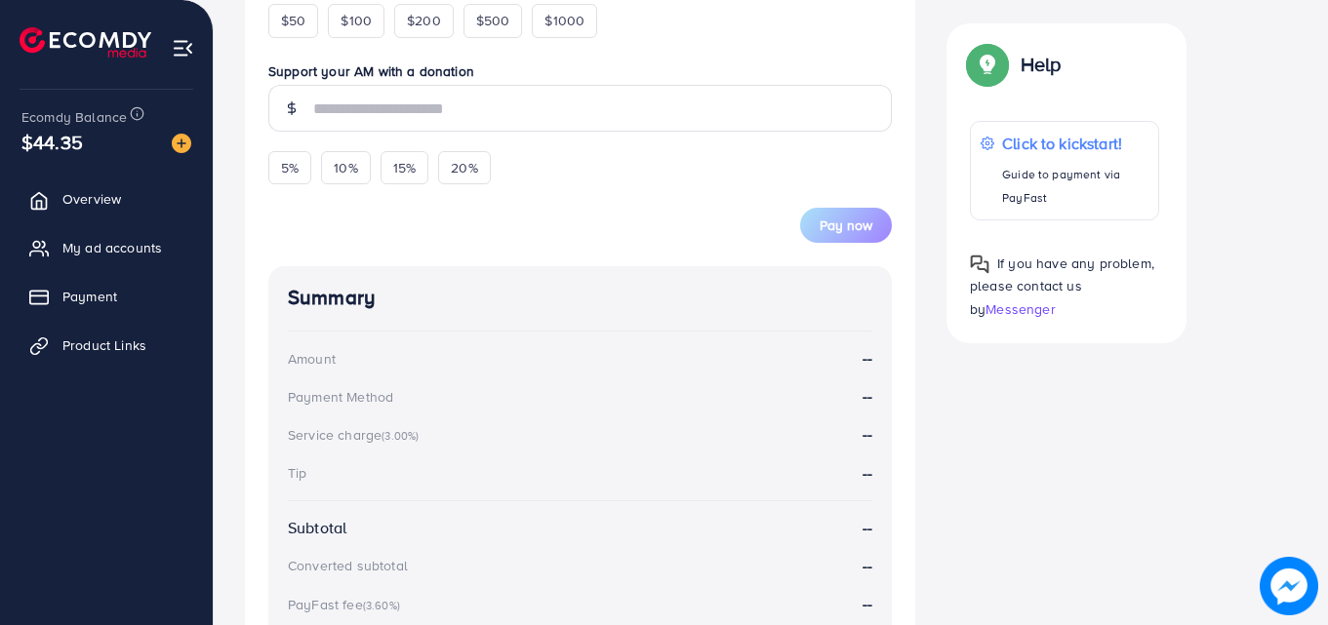
scroll to position [406, 0]
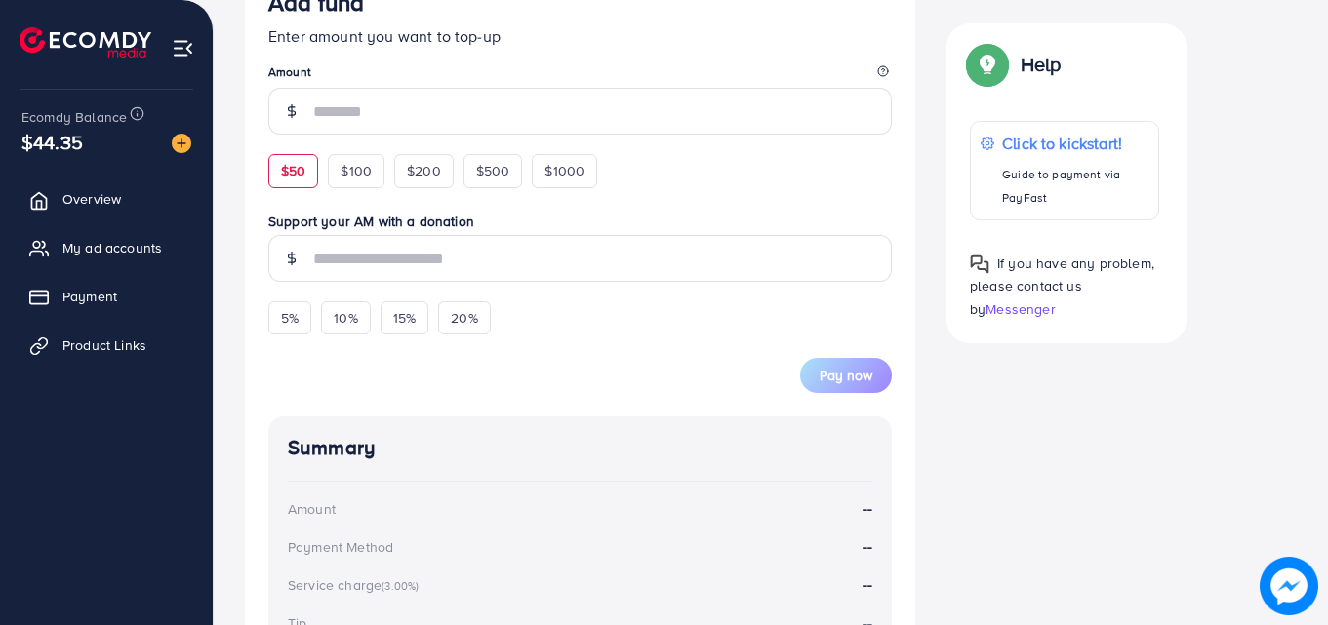
click at [300, 176] on span "$50" at bounding box center [293, 171] width 24 height 20
type input "**"
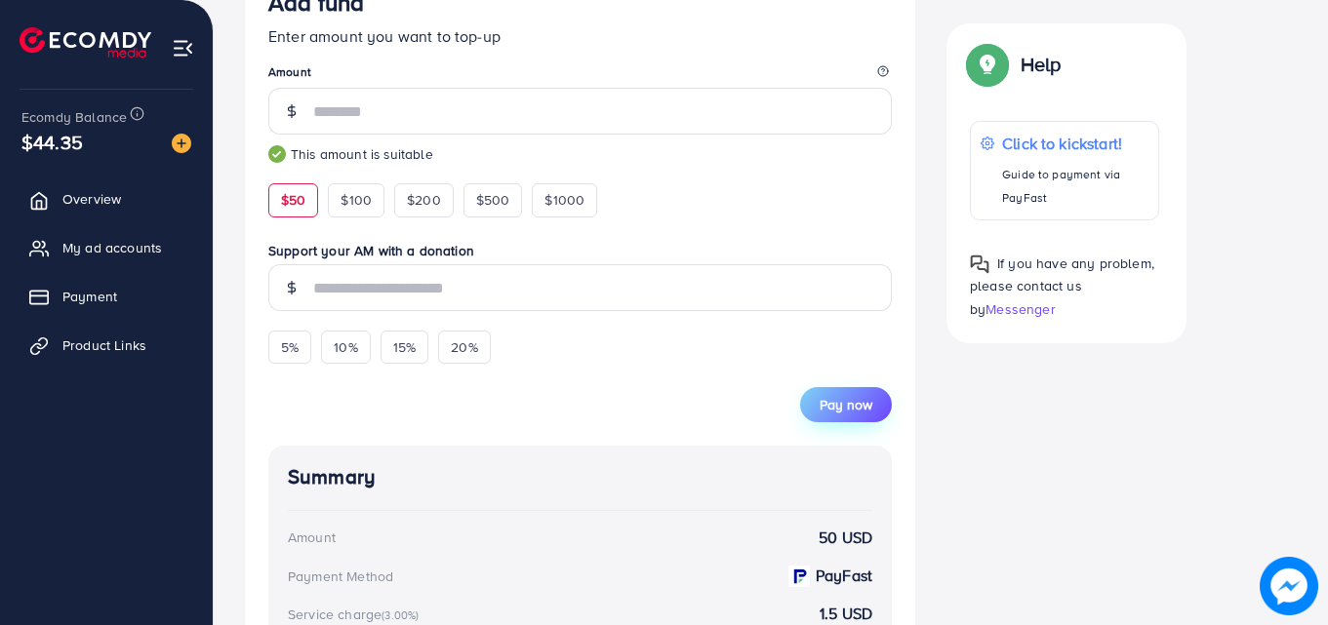
click at [840, 395] on span "Pay now" at bounding box center [845, 405] width 53 height 20
